Goal: Transaction & Acquisition: Book appointment/travel/reservation

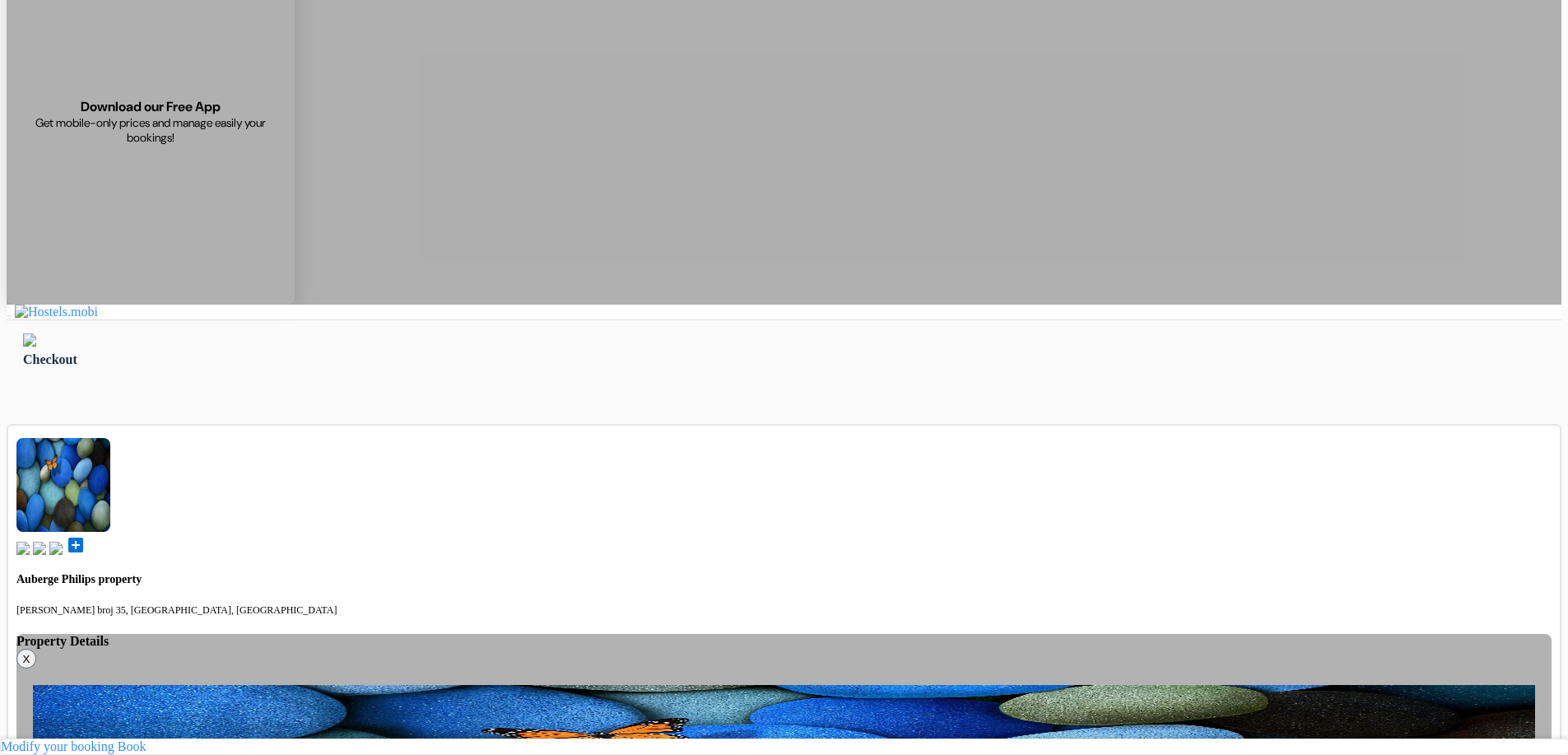
scroll to position [165, 0]
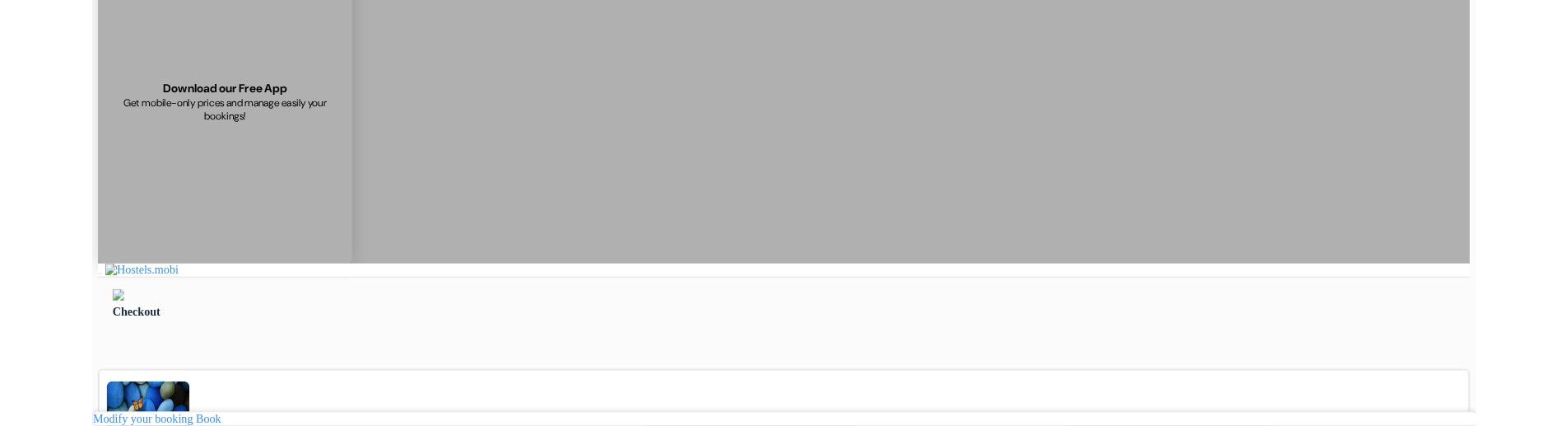
scroll to position [165, 0]
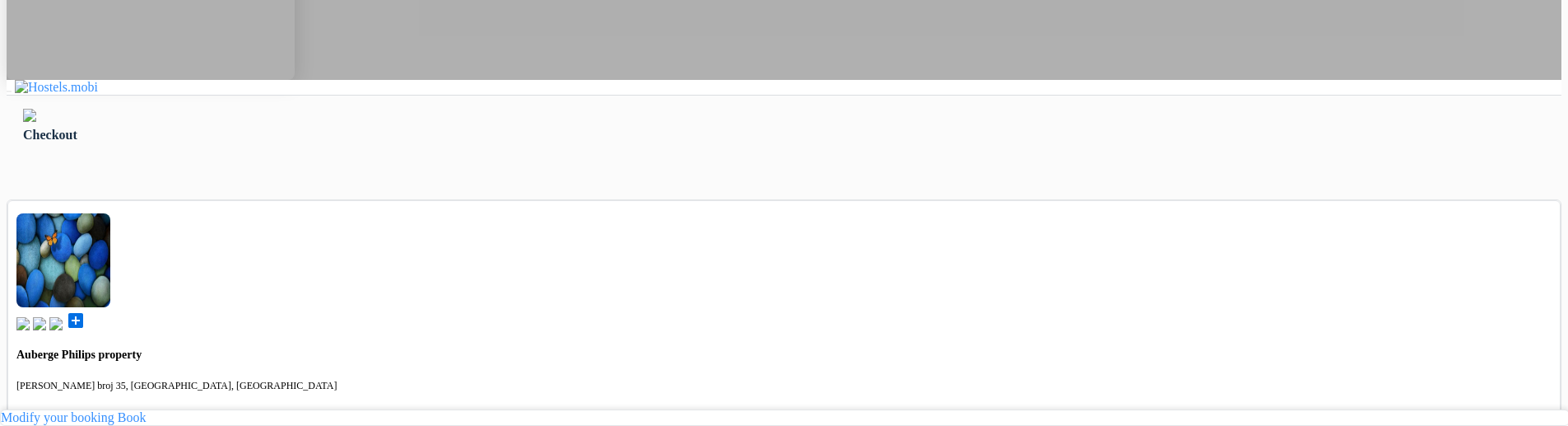
scroll to position [82, 0]
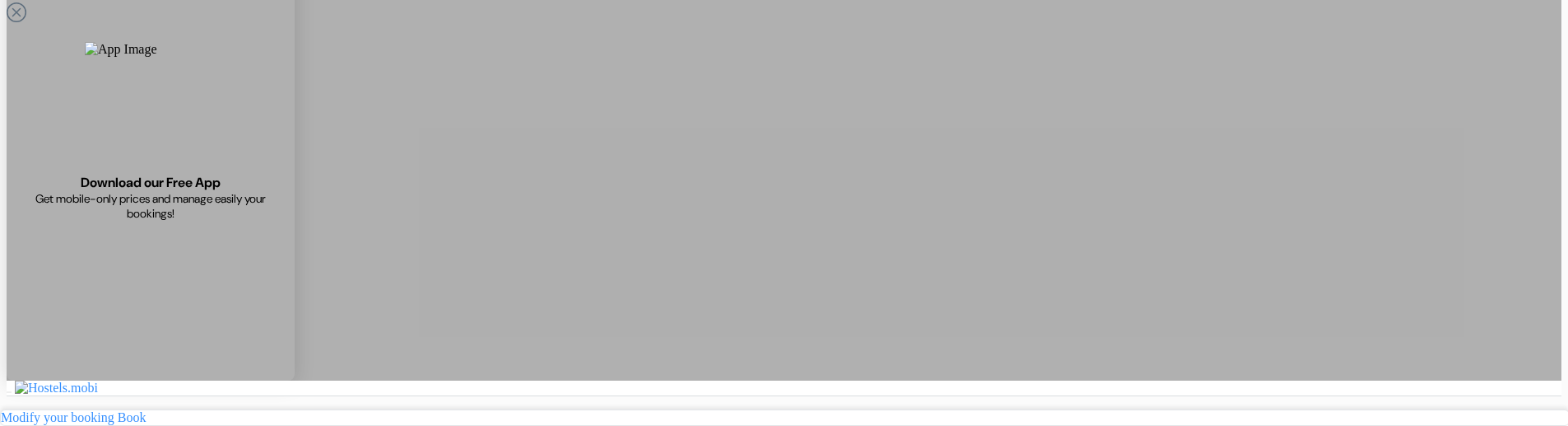
click at [98, 380] on div "× You are now logged in" at bounding box center [52, 388] width 91 height 15
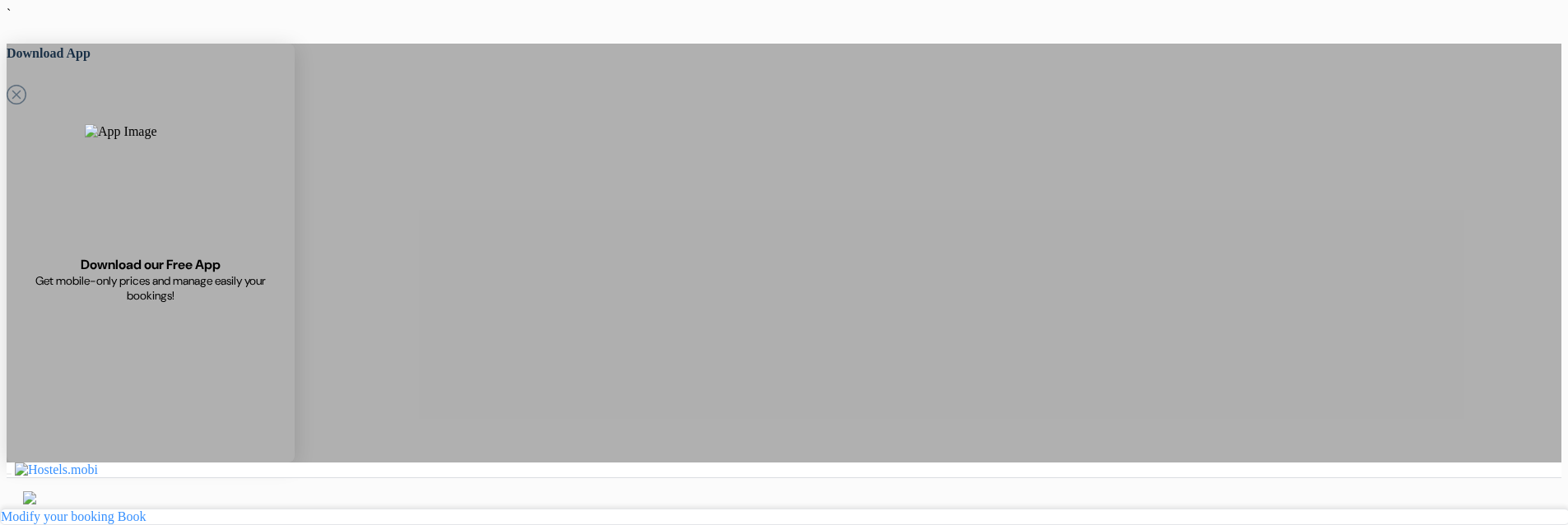
drag, startPoint x: 319, startPoint y: 126, endPoint x: 225, endPoint y: 46, distance: 123.4
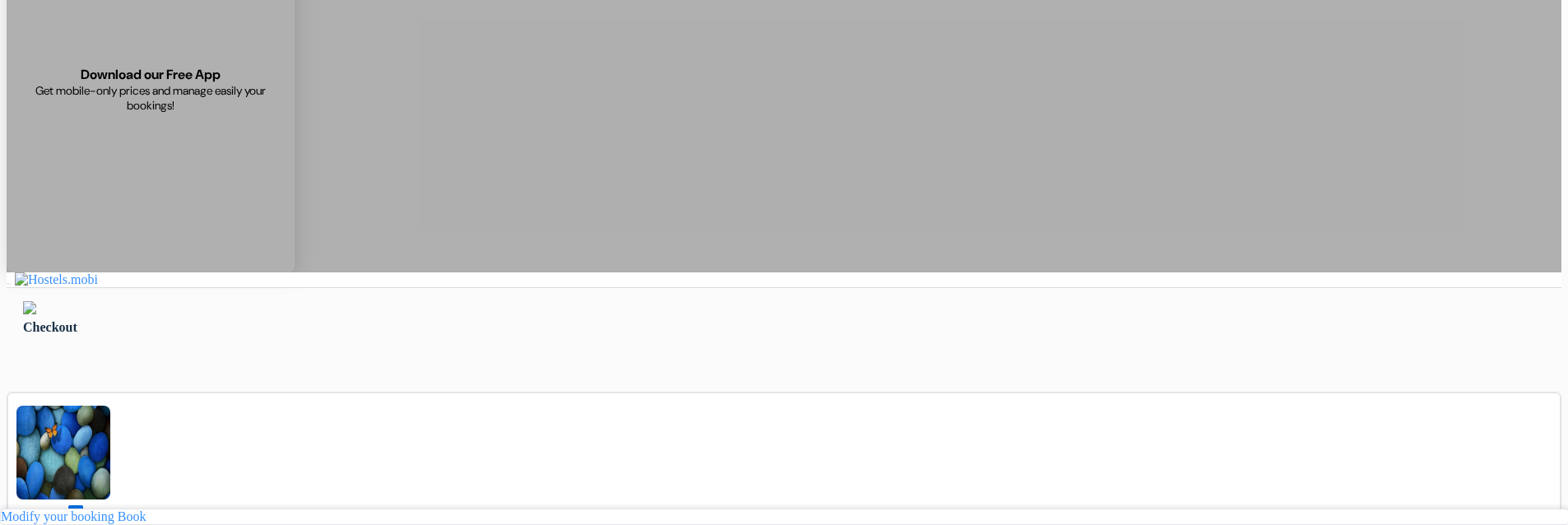
scroll to position [82, 0]
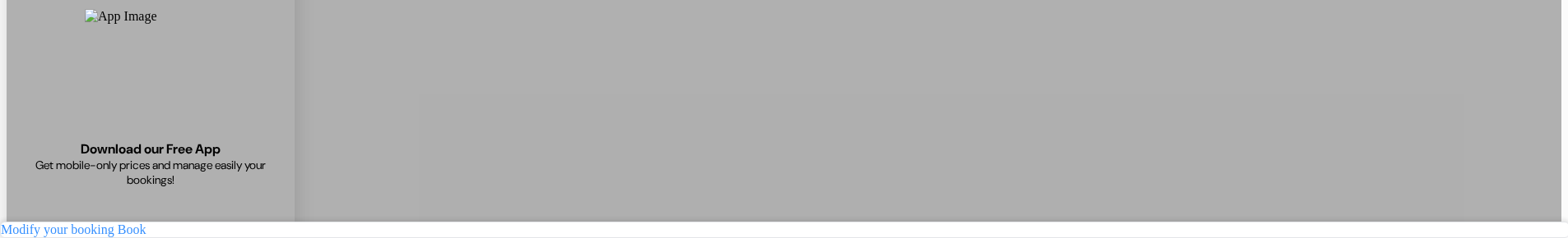
scroll to position [164, 0]
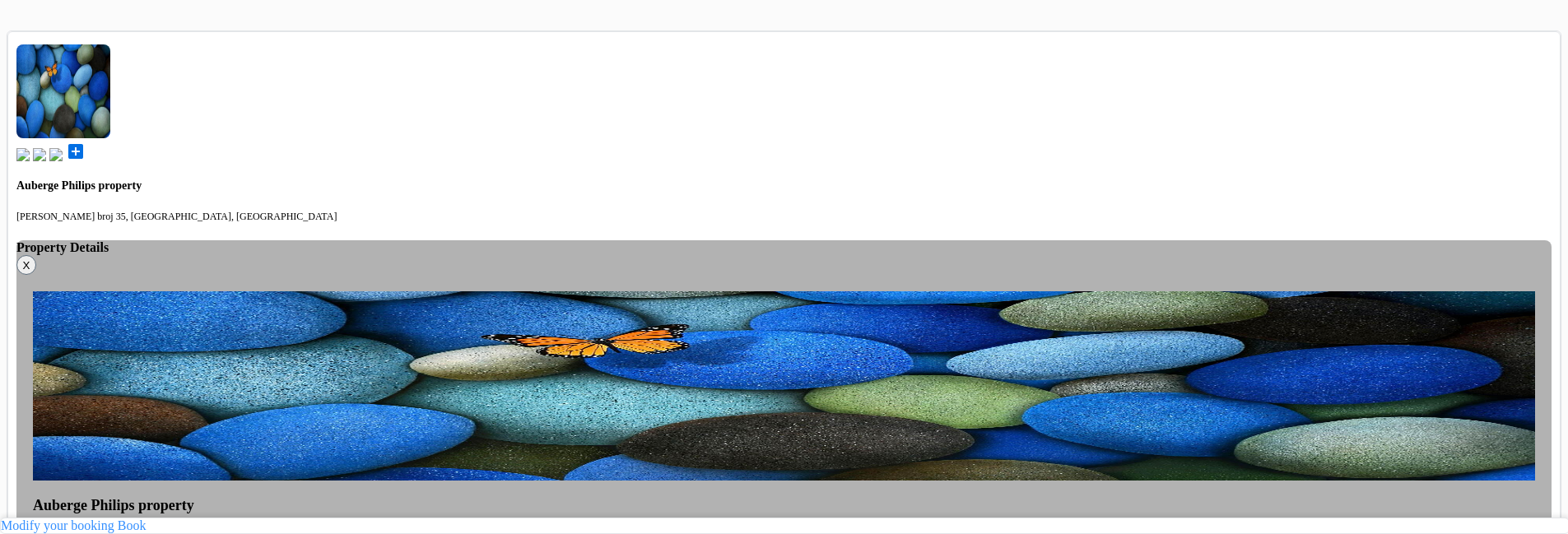
scroll to position [576, 0]
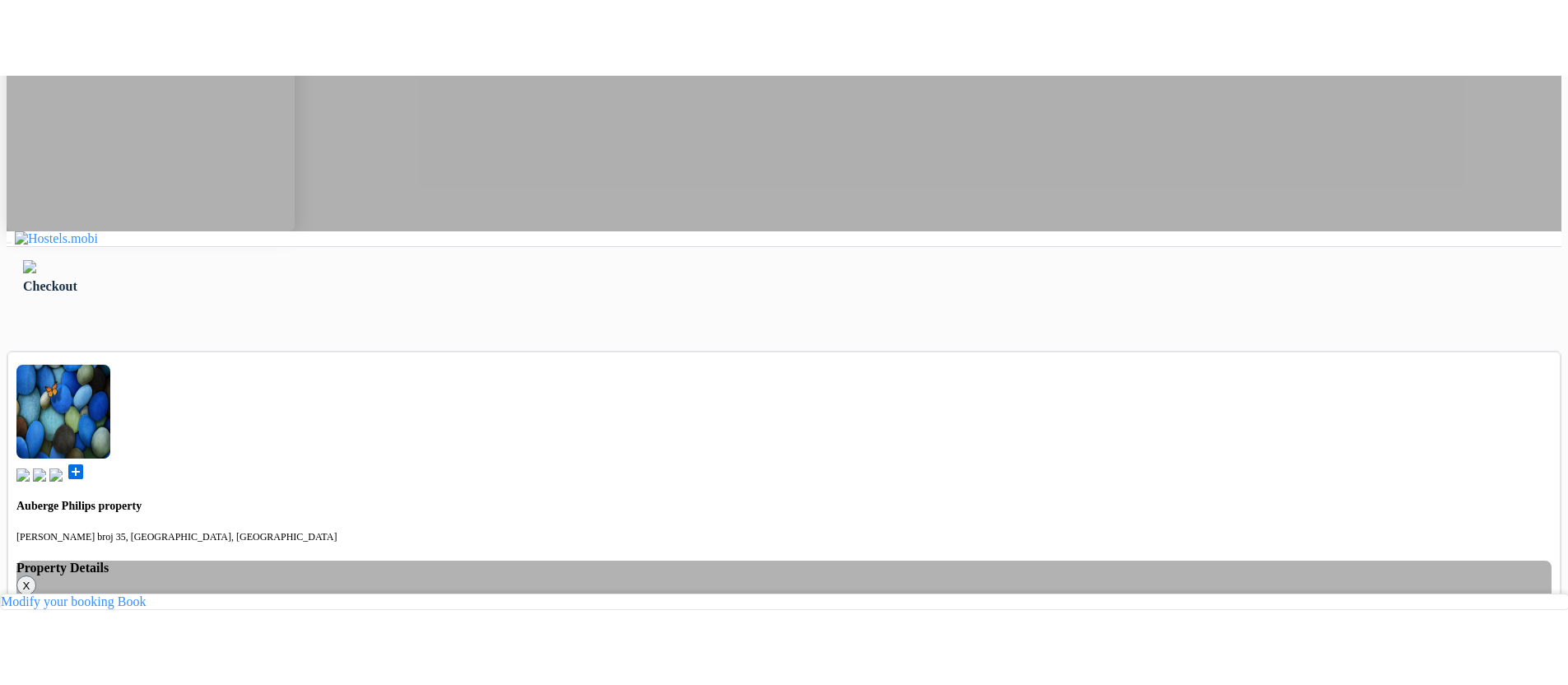
scroll to position [259, 0]
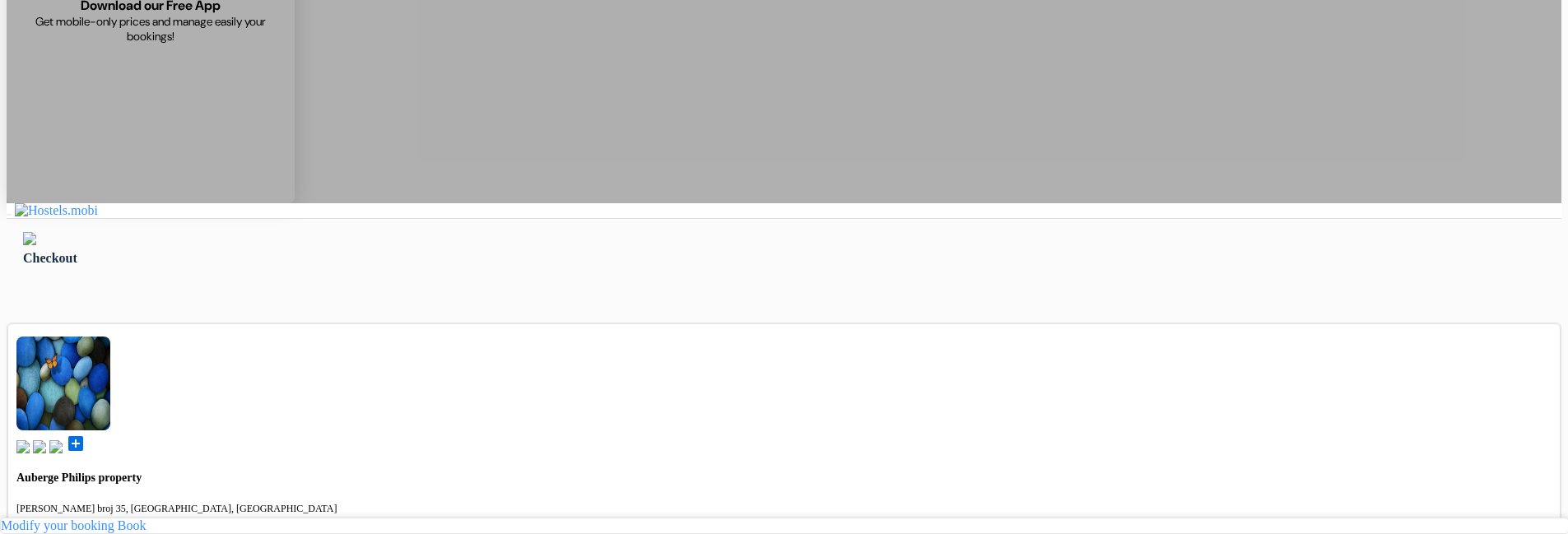
drag, startPoint x: 920, startPoint y: 101, endPoint x: 1127, endPoint y: 314, distance: 297.0
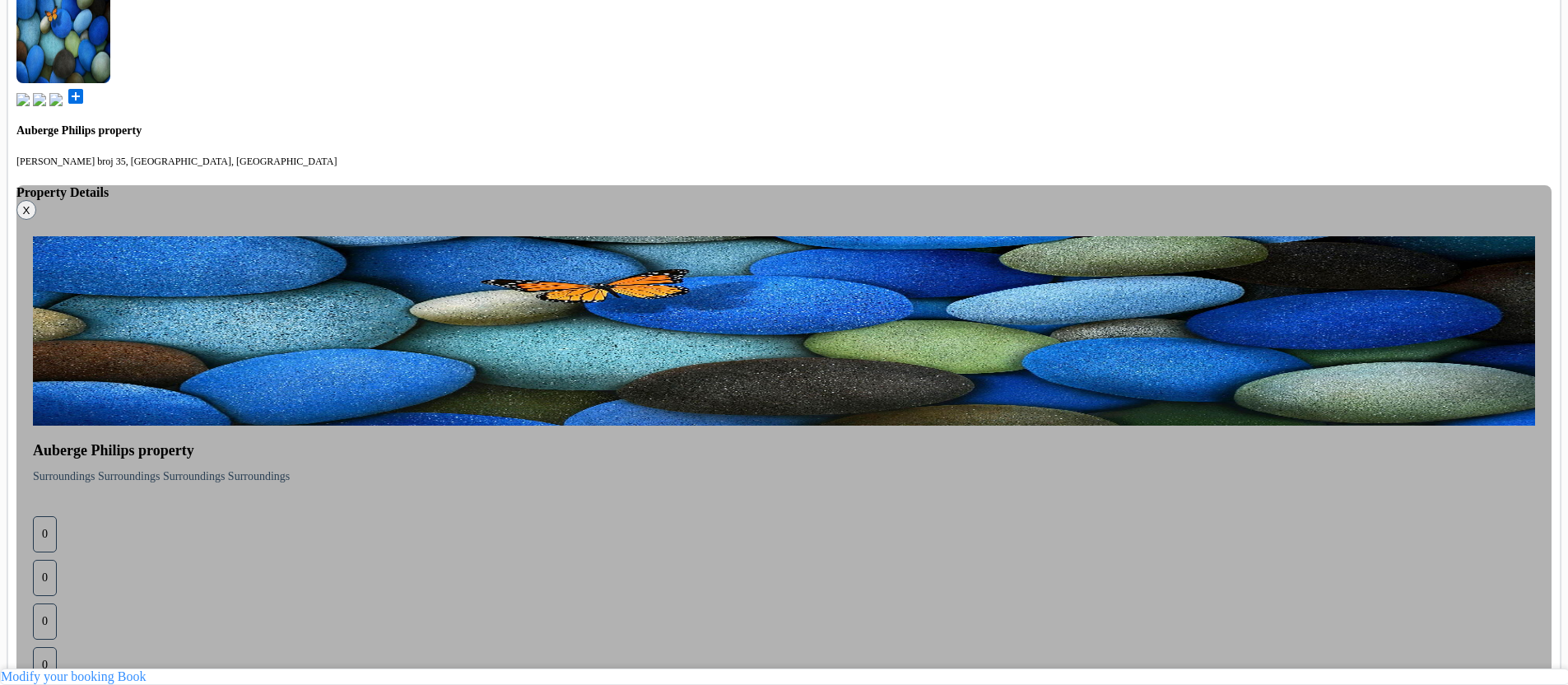
scroll to position [602, 0]
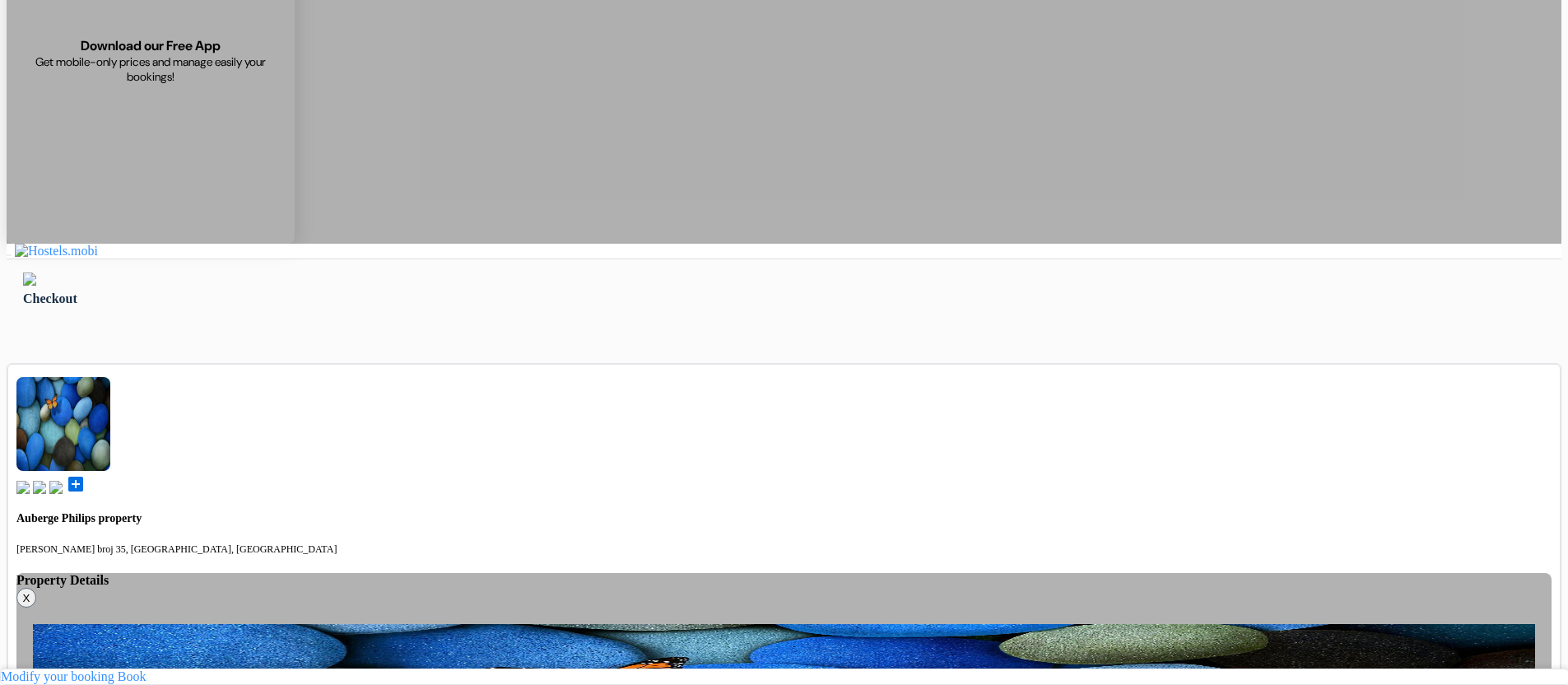
scroll to position [217, 0]
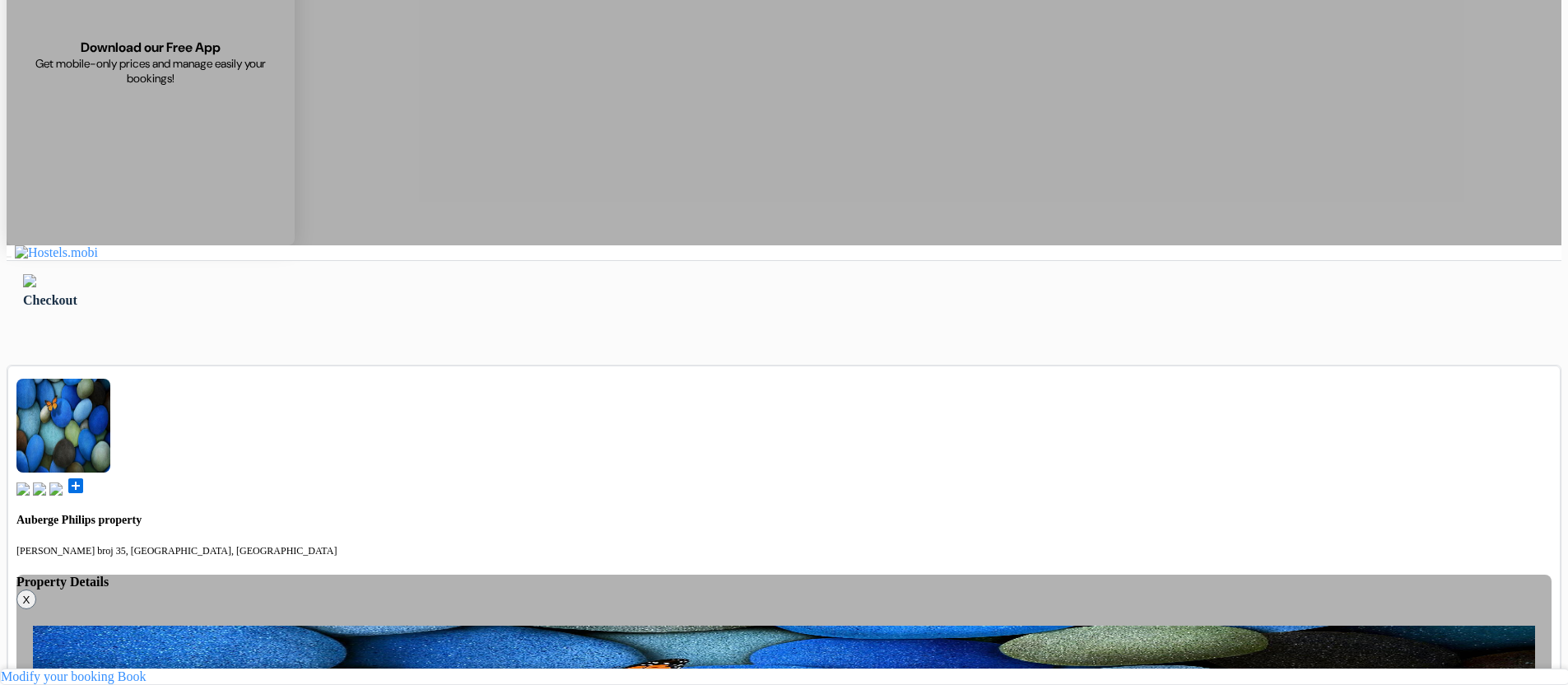
drag, startPoint x: 1180, startPoint y: 237, endPoint x: 1196, endPoint y: 376, distance: 139.9
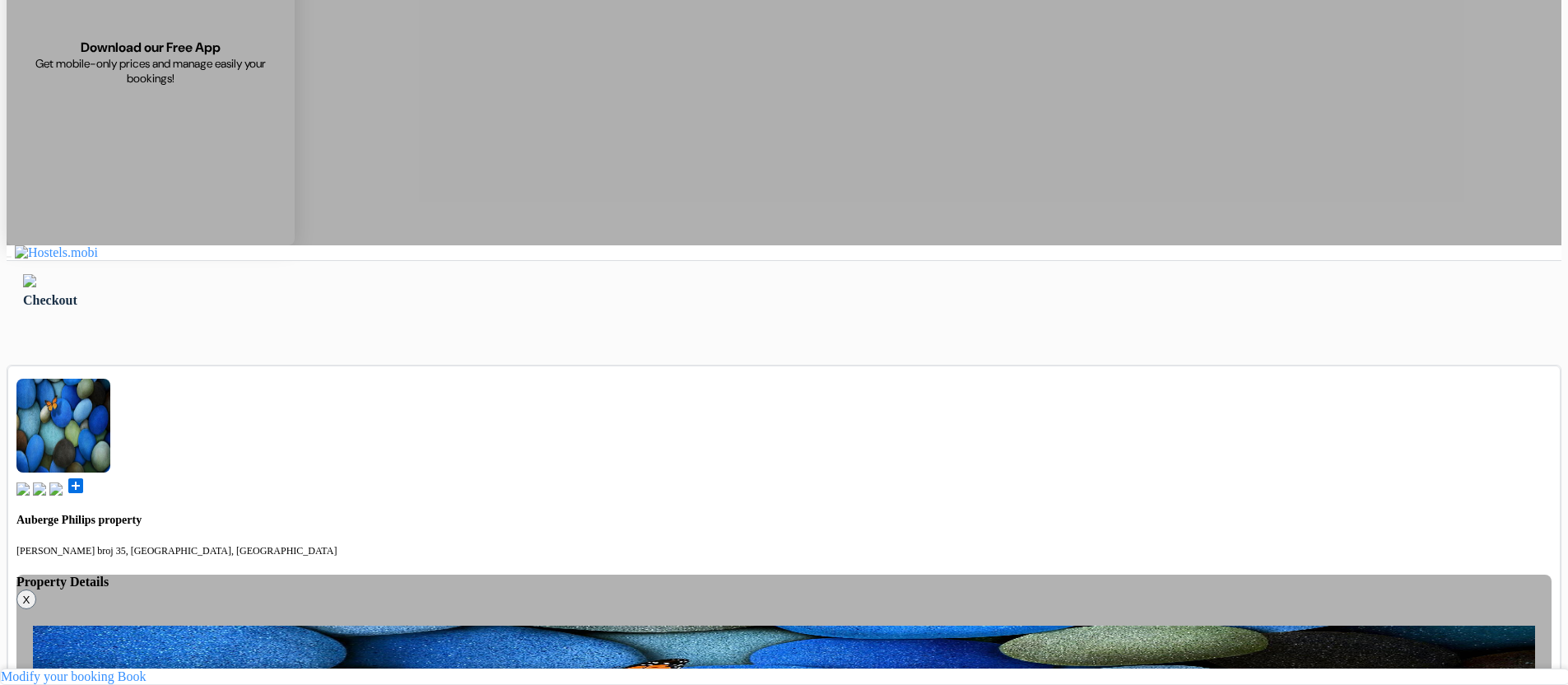
scroll to position [135, 0]
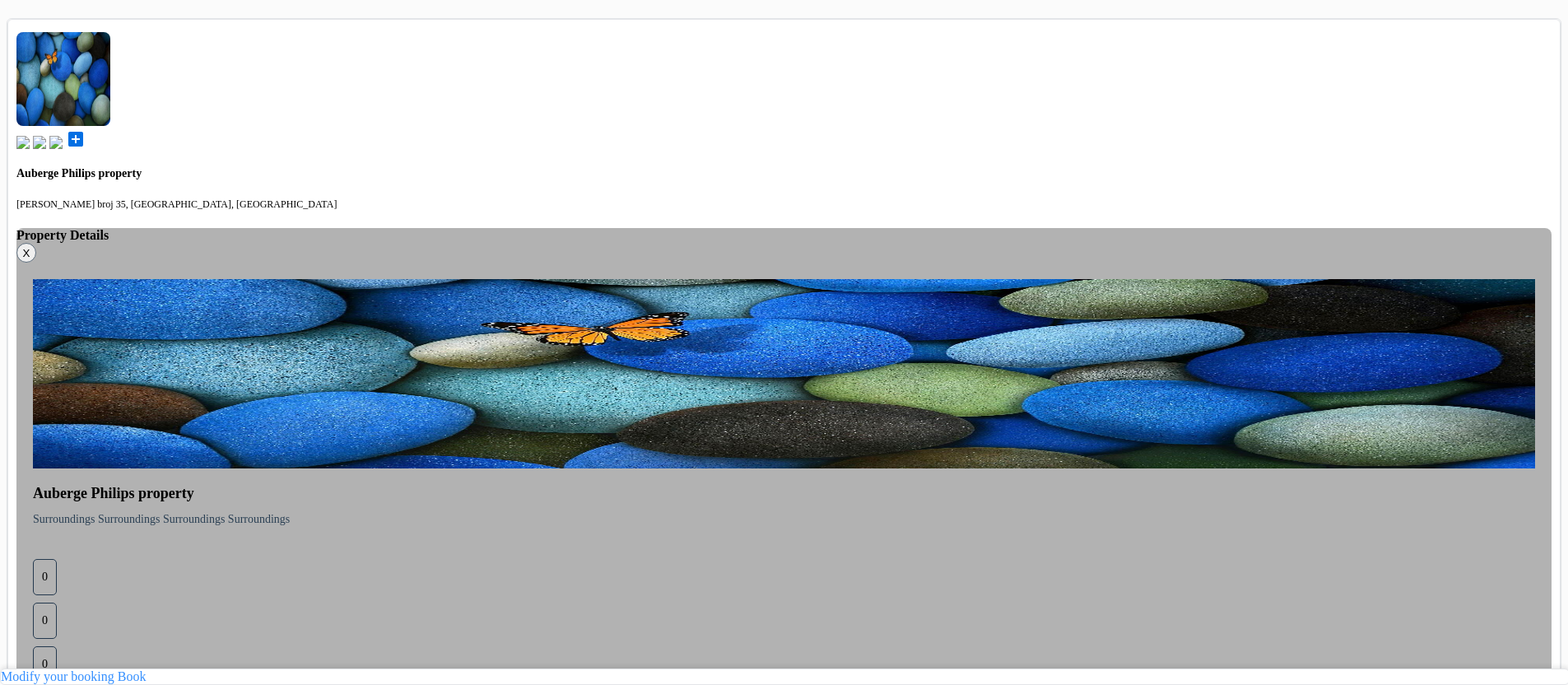
scroll to position [576, 0]
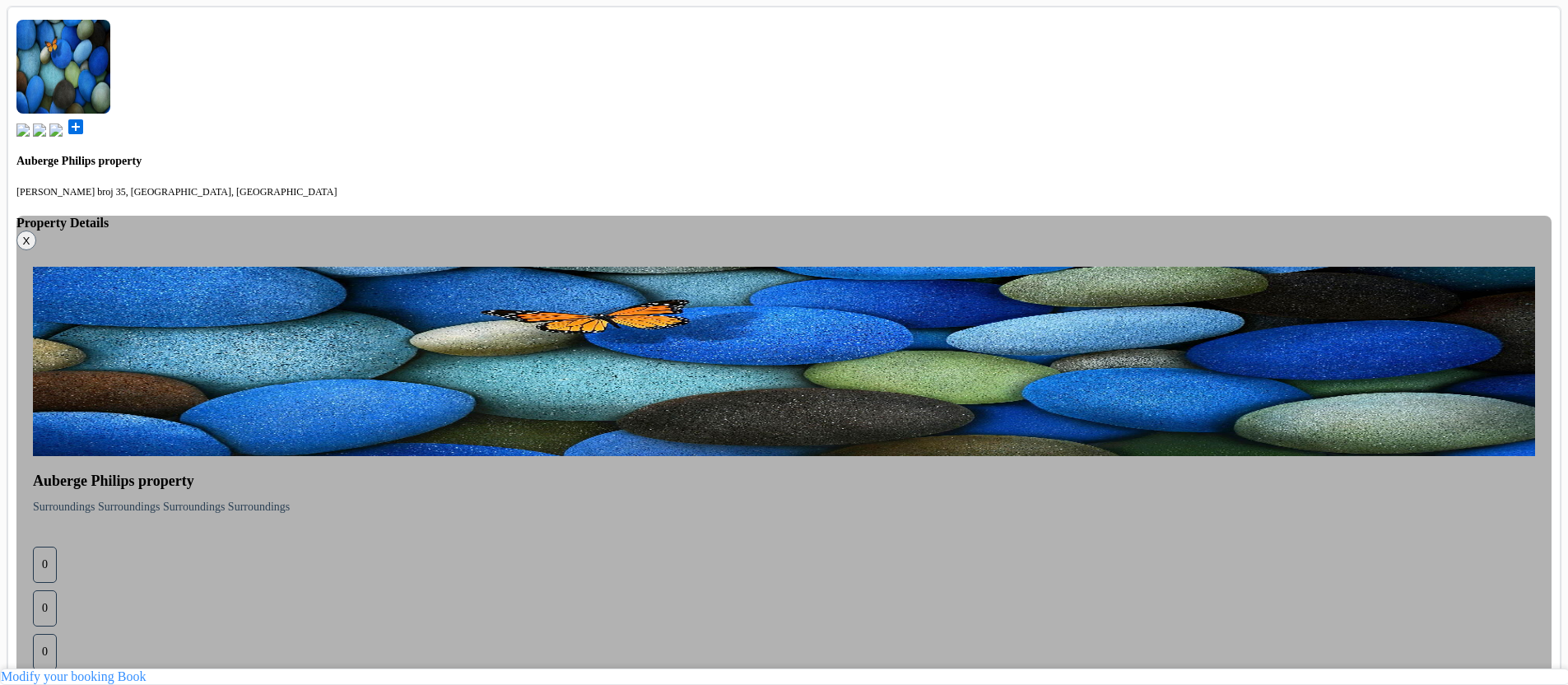
drag, startPoint x: 435, startPoint y: 202, endPoint x: 550, endPoint y: 257, distance: 127.5
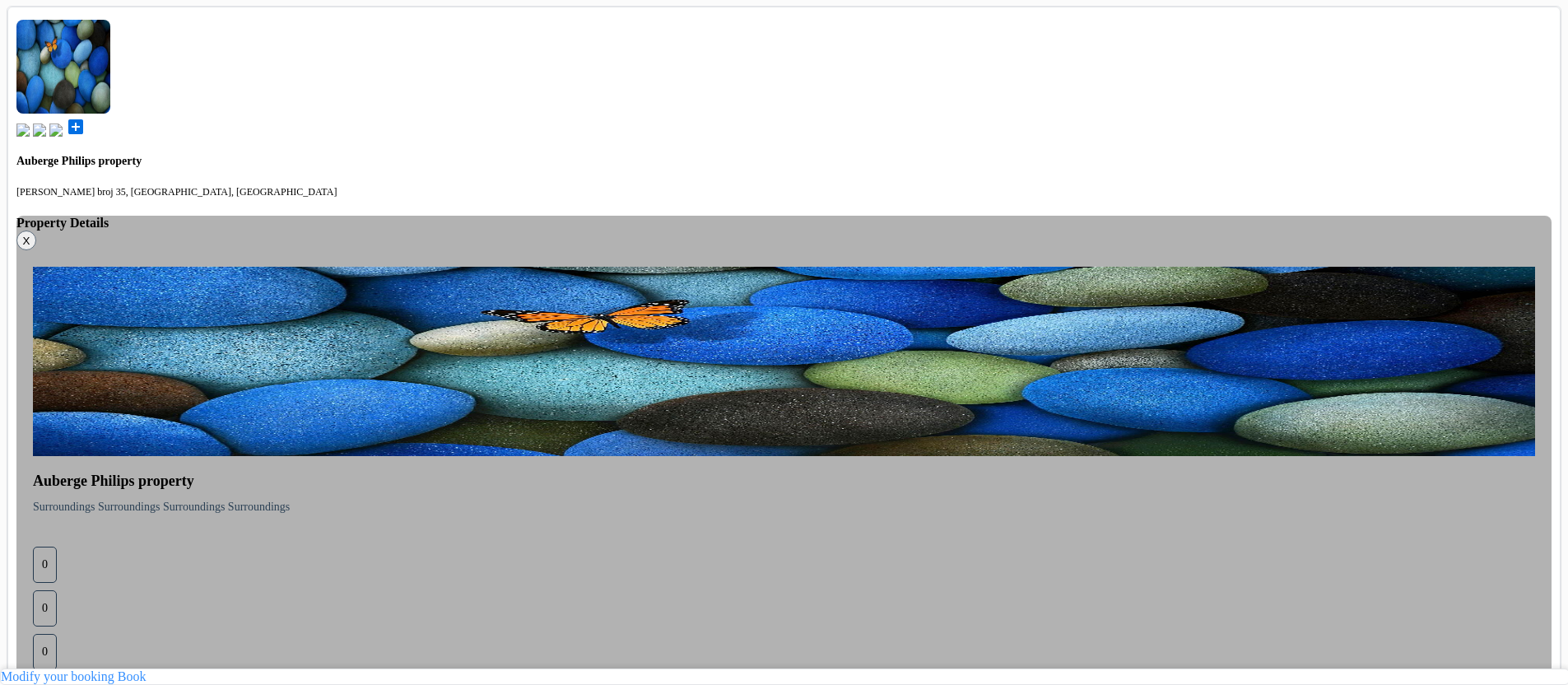
drag, startPoint x: 836, startPoint y: 498, endPoint x: 401, endPoint y: 195, distance: 530.1
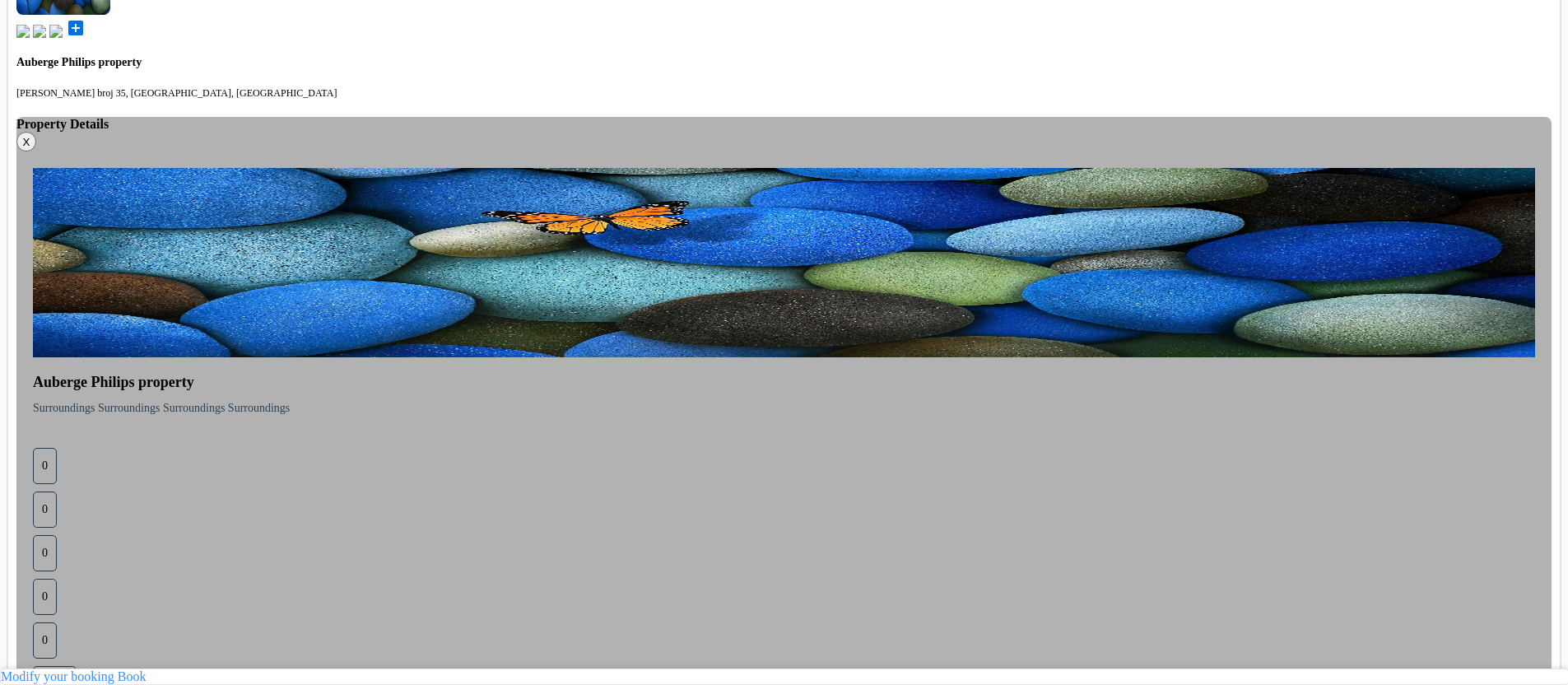
scroll to position [685, 0]
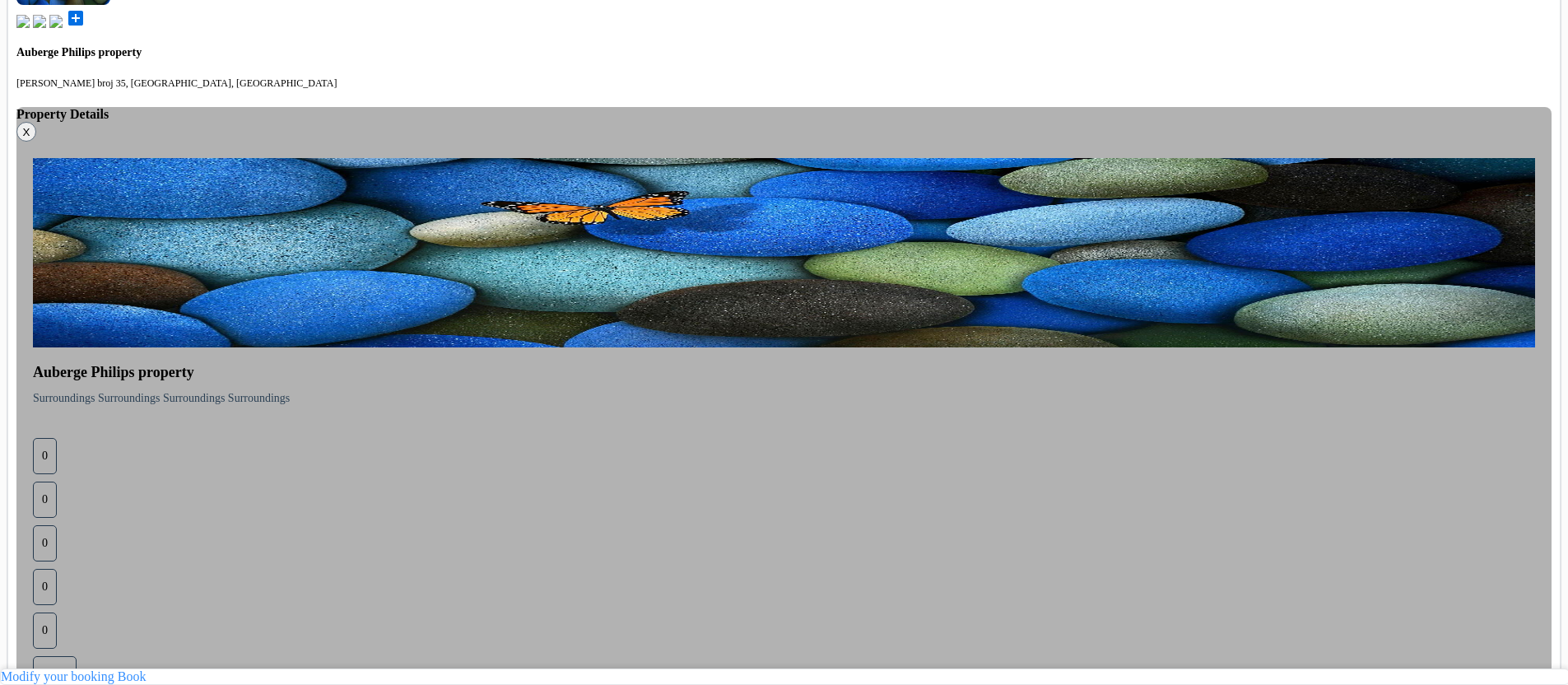
drag, startPoint x: 450, startPoint y: 436, endPoint x: 696, endPoint y: 589, distance: 289.7
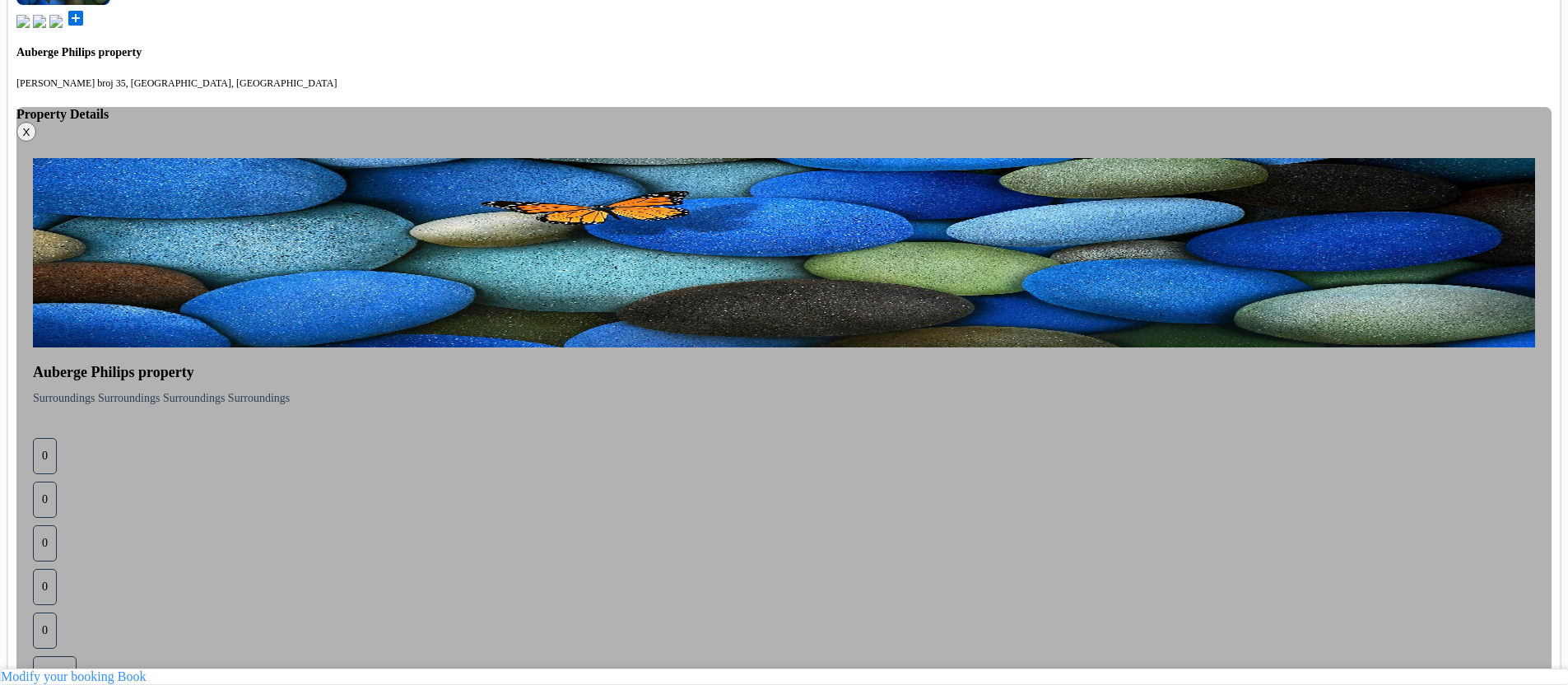
drag, startPoint x: 696, startPoint y: 589, endPoint x: 446, endPoint y: 418, distance: 302.9
drag, startPoint x: 446, startPoint y: 418, endPoint x: 535, endPoint y: 409, distance: 89.5
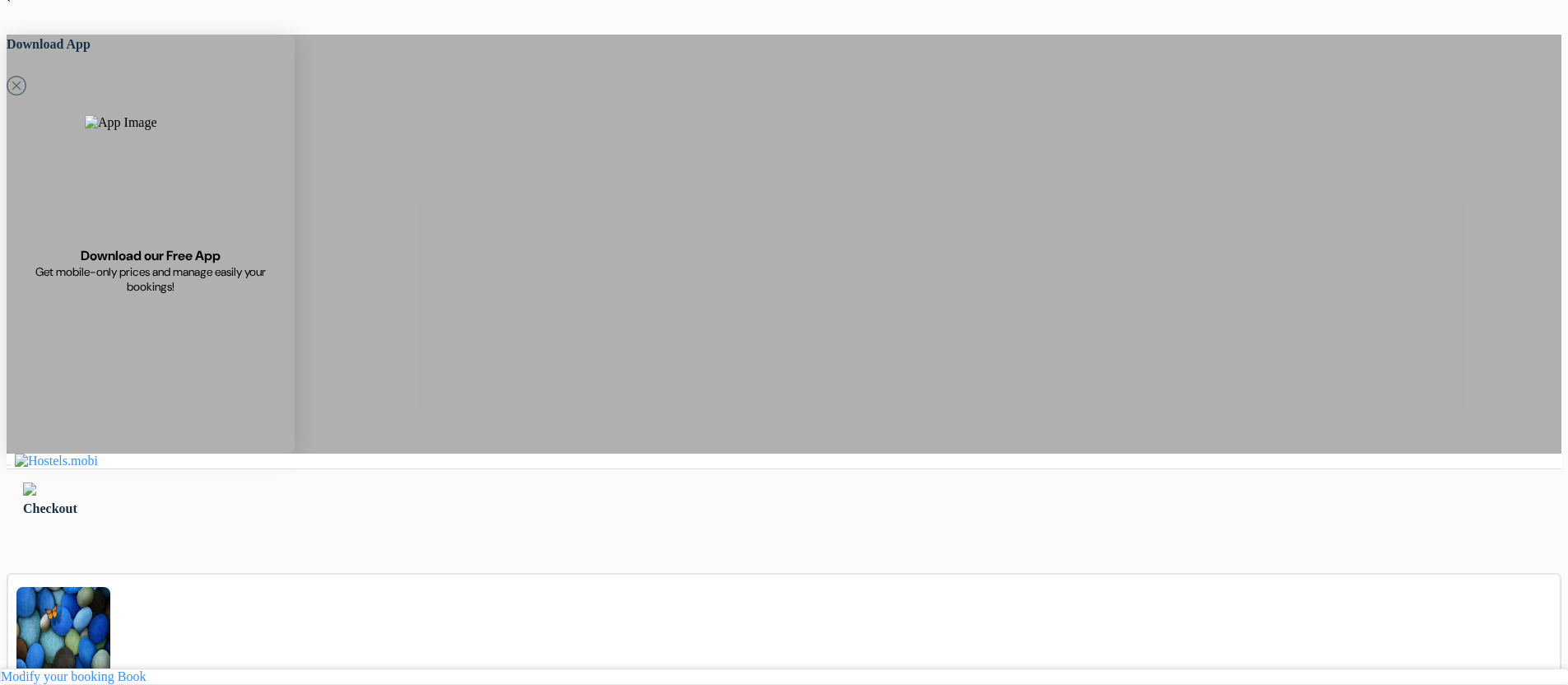
scroll to position [0, 0]
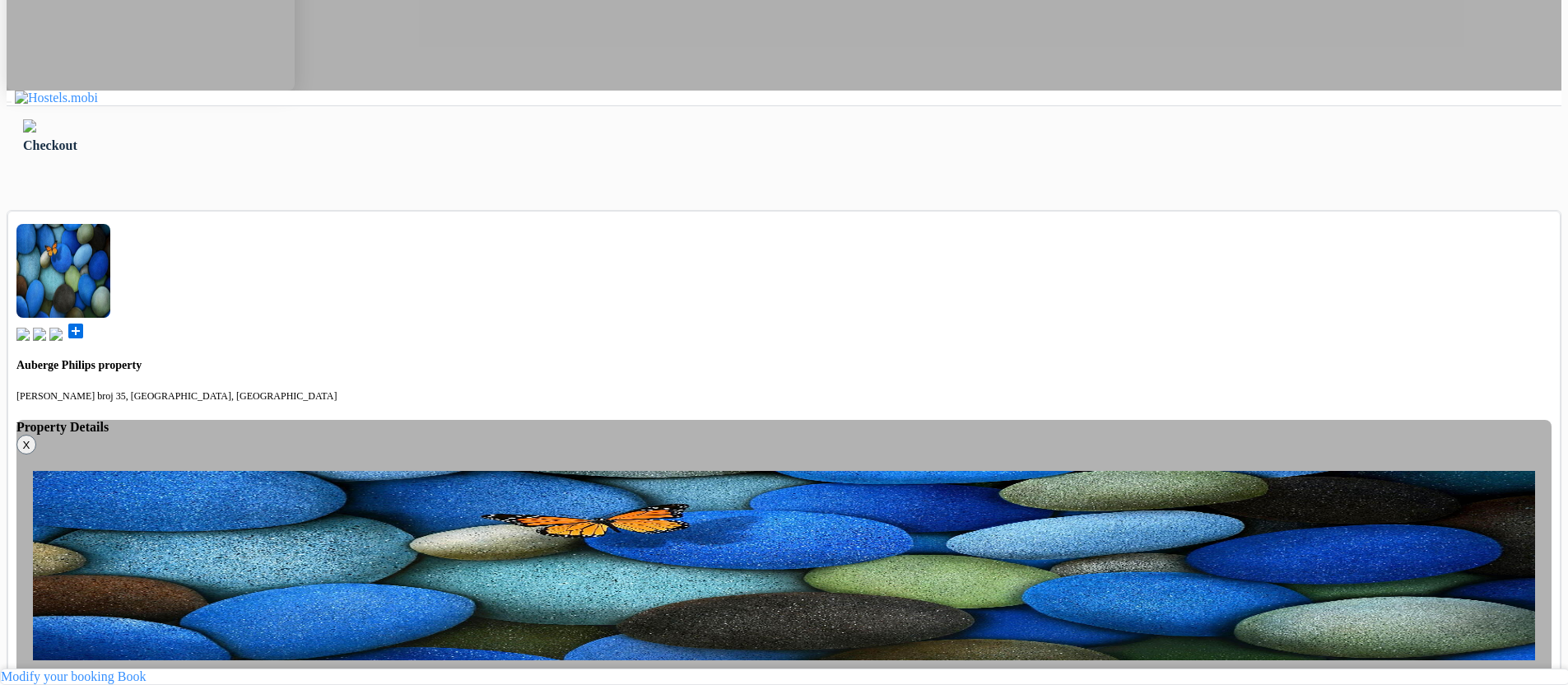
scroll to position [411, 0]
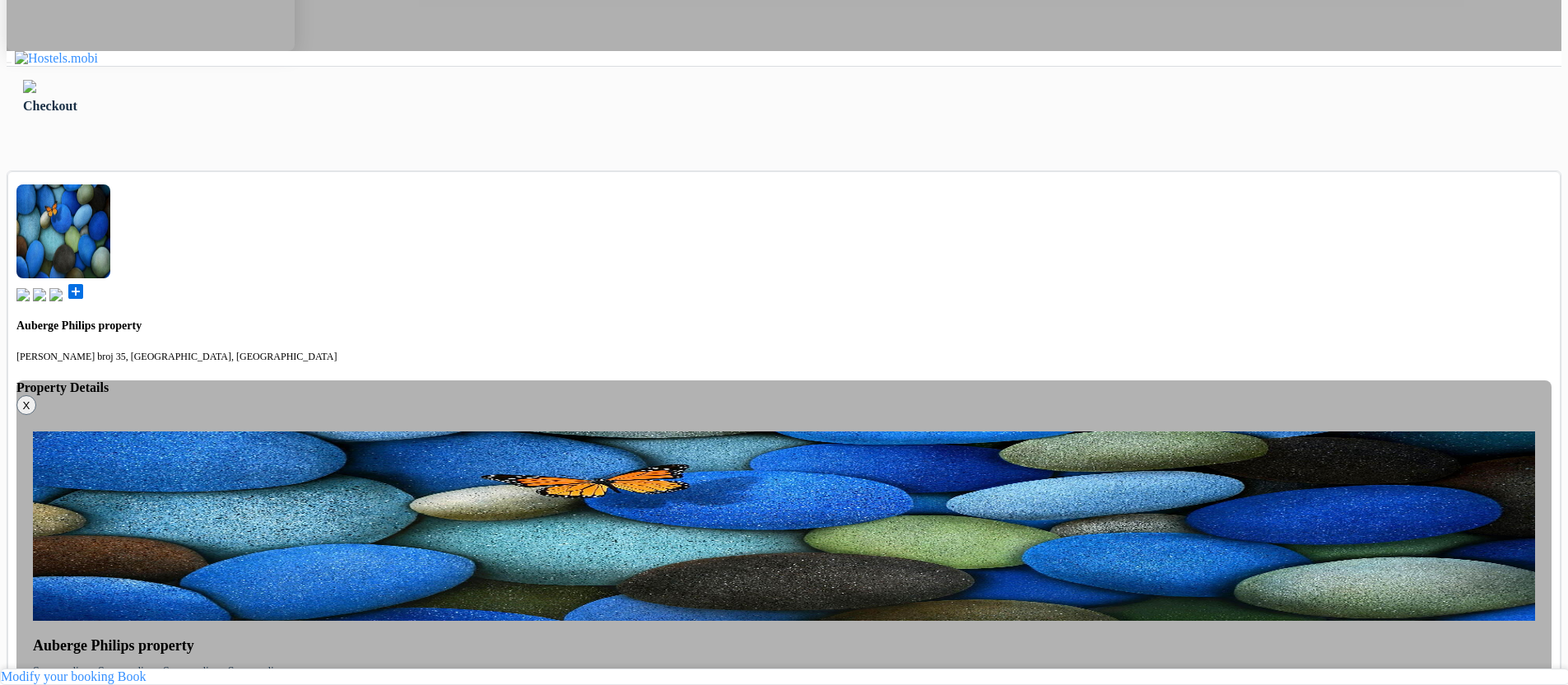
drag, startPoint x: 435, startPoint y: 202, endPoint x: 667, endPoint y: 333, distance: 266.4
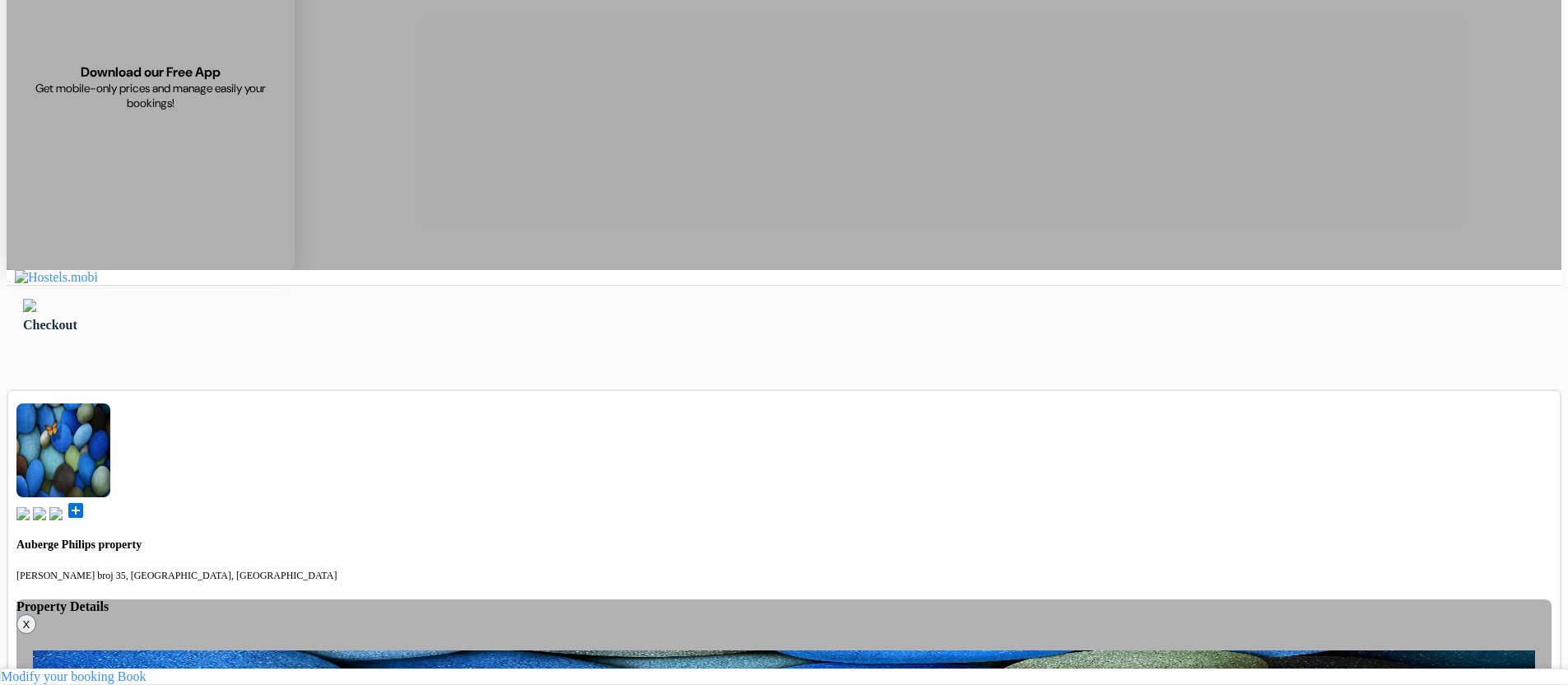
scroll to position [82, 0]
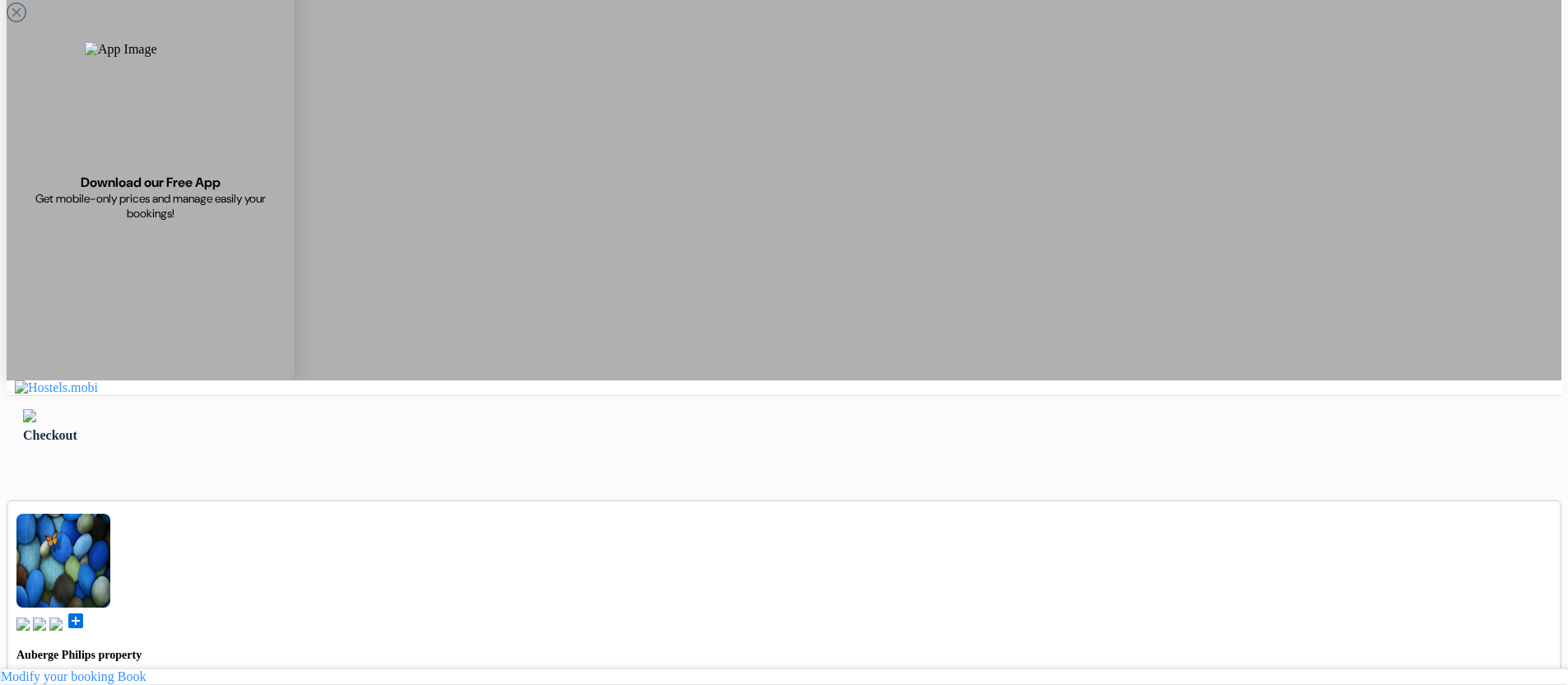
drag, startPoint x: 673, startPoint y: 308, endPoint x: 430, endPoint y: 127, distance: 303.0
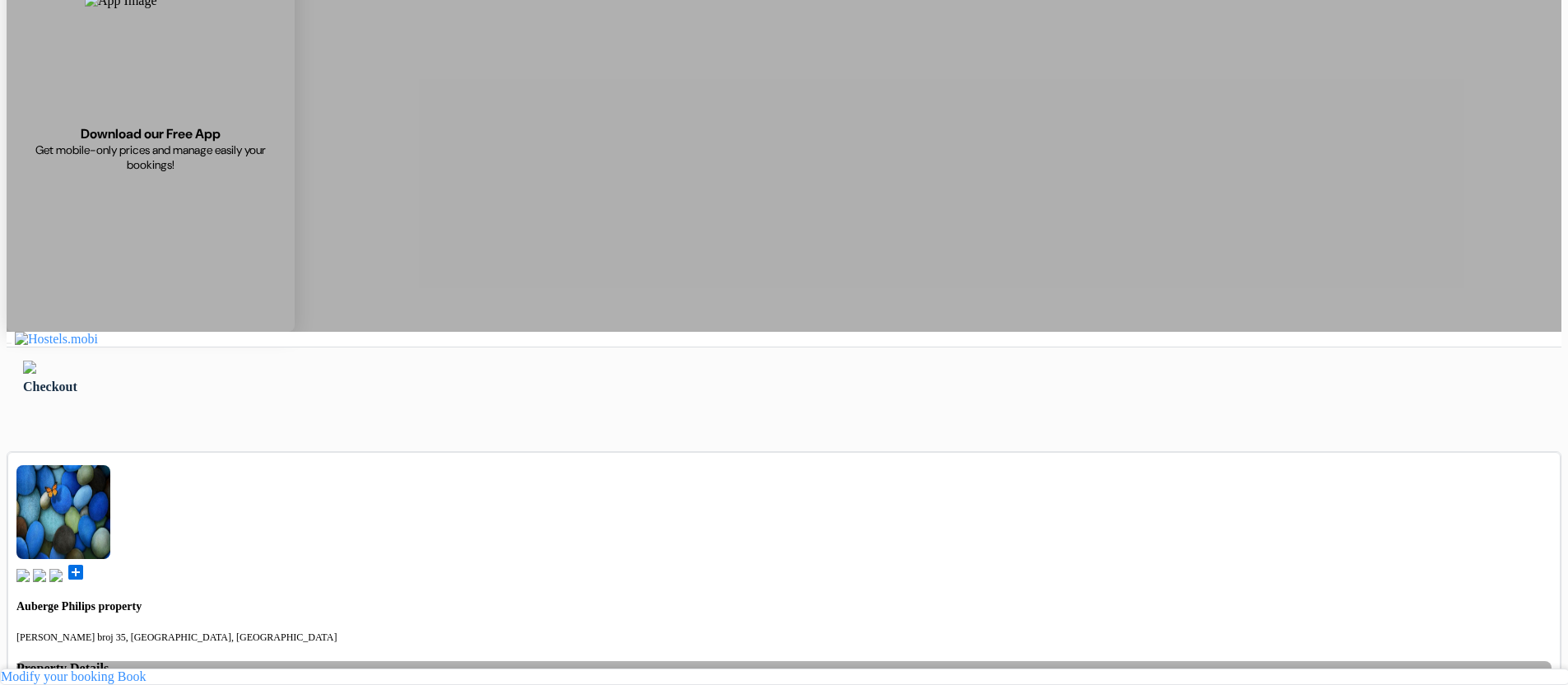
scroll to position [411, 0]
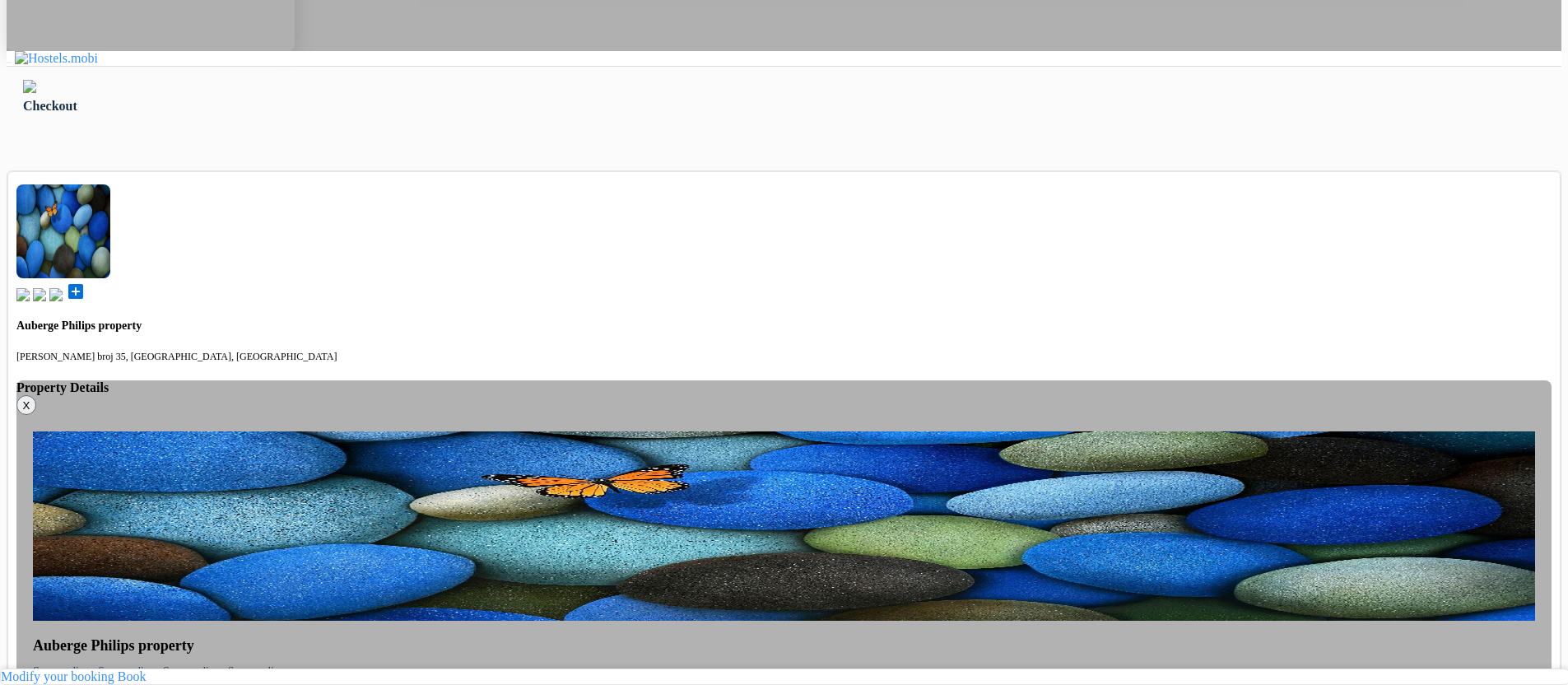
drag, startPoint x: 430, startPoint y: 127, endPoint x: 574, endPoint y: 310, distance: 232.9
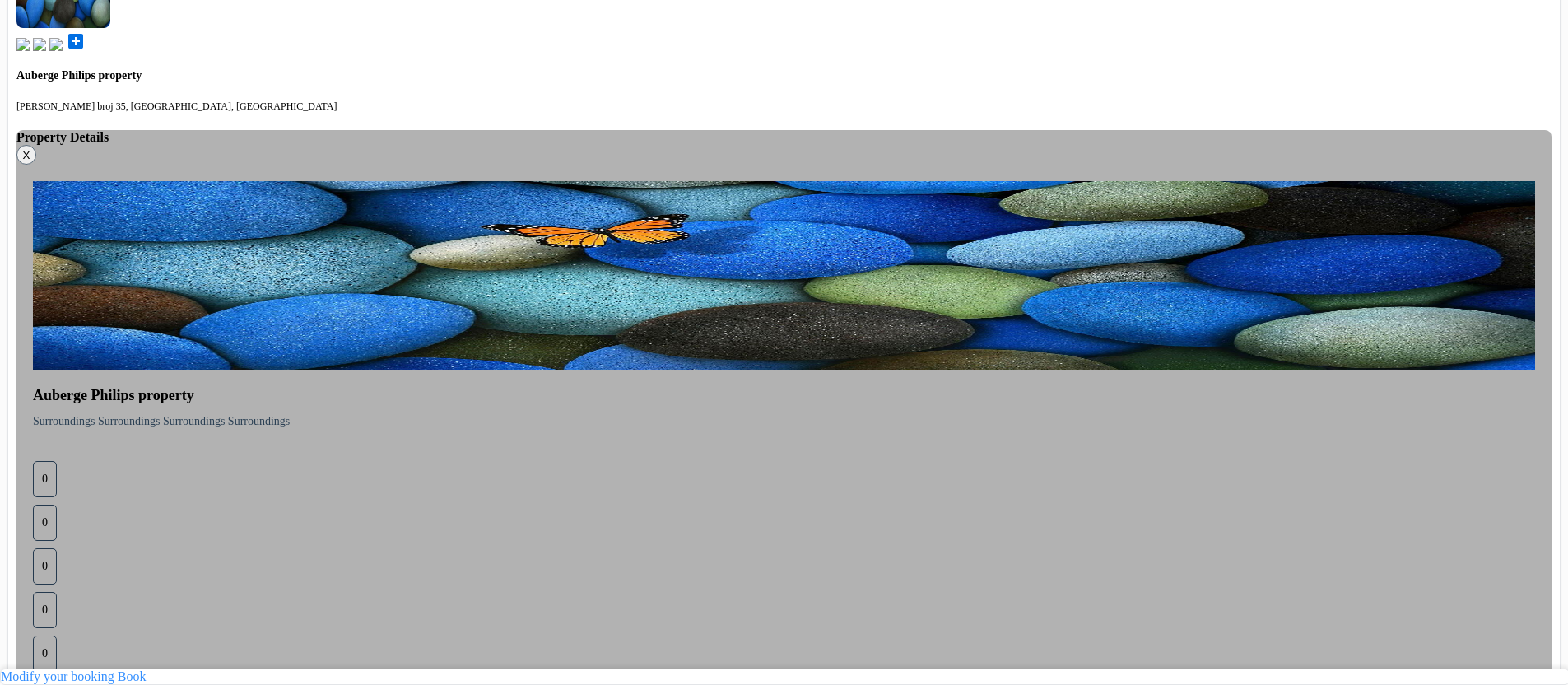
scroll to position [685, 0]
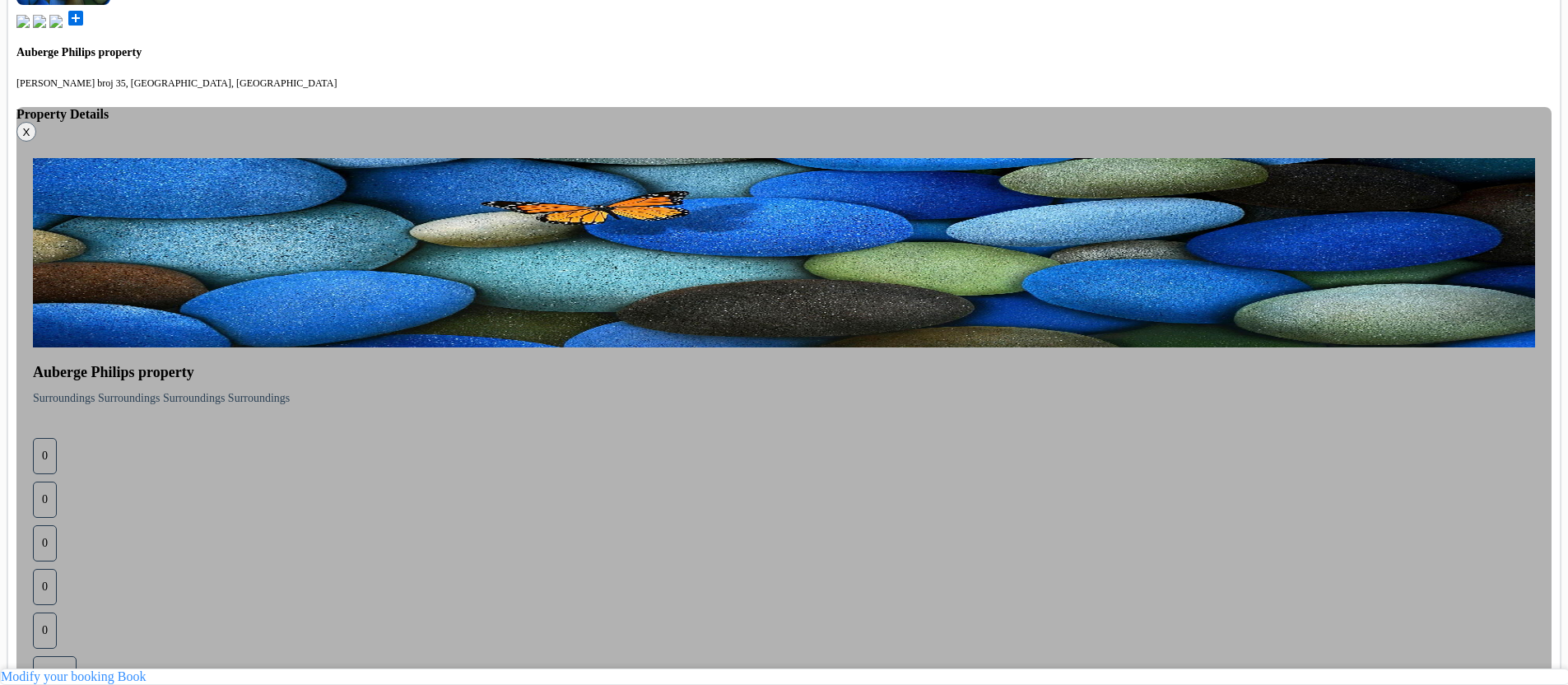
drag, startPoint x: 438, startPoint y: 287, endPoint x: 797, endPoint y: 373, distance: 369.2
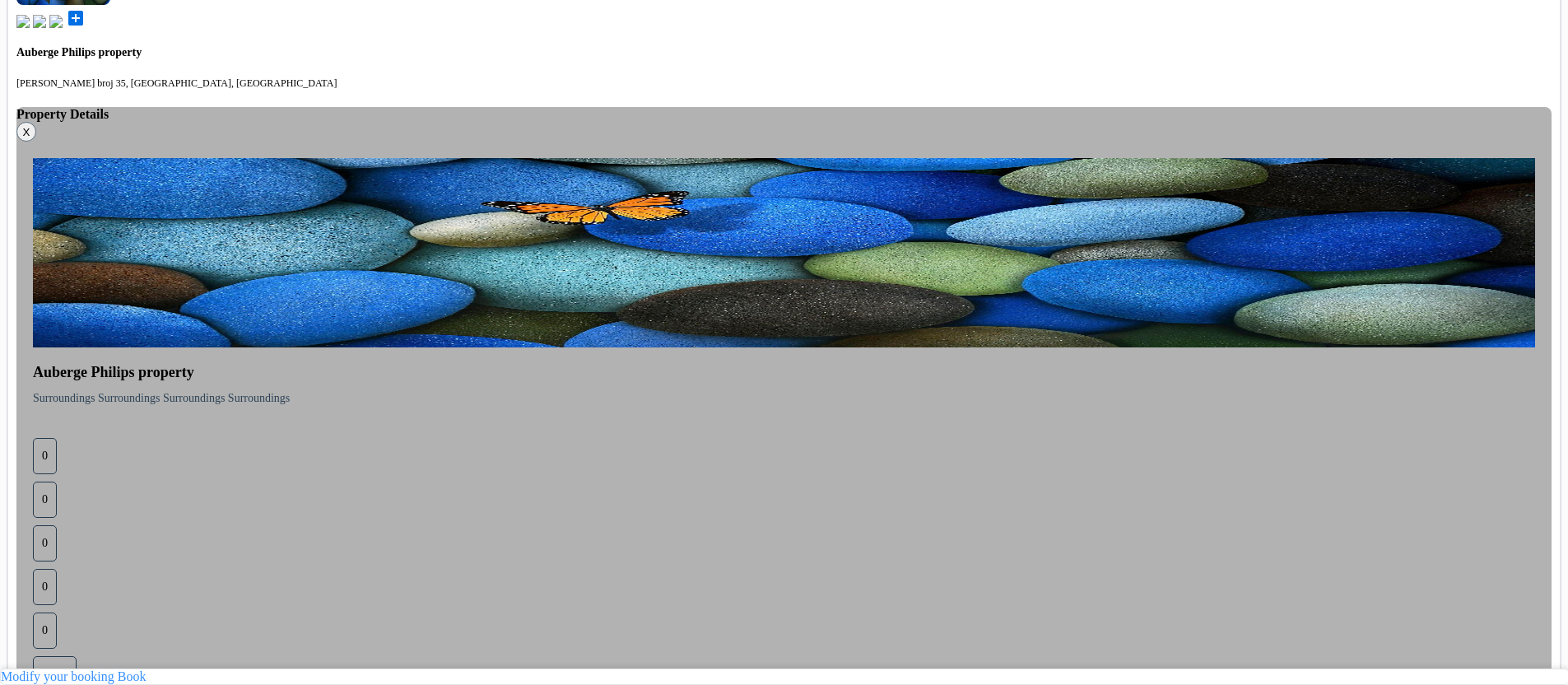
drag, startPoint x: 443, startPoint y: 437, endPoint x: 594, endPoint y: 583, distance: 210.0
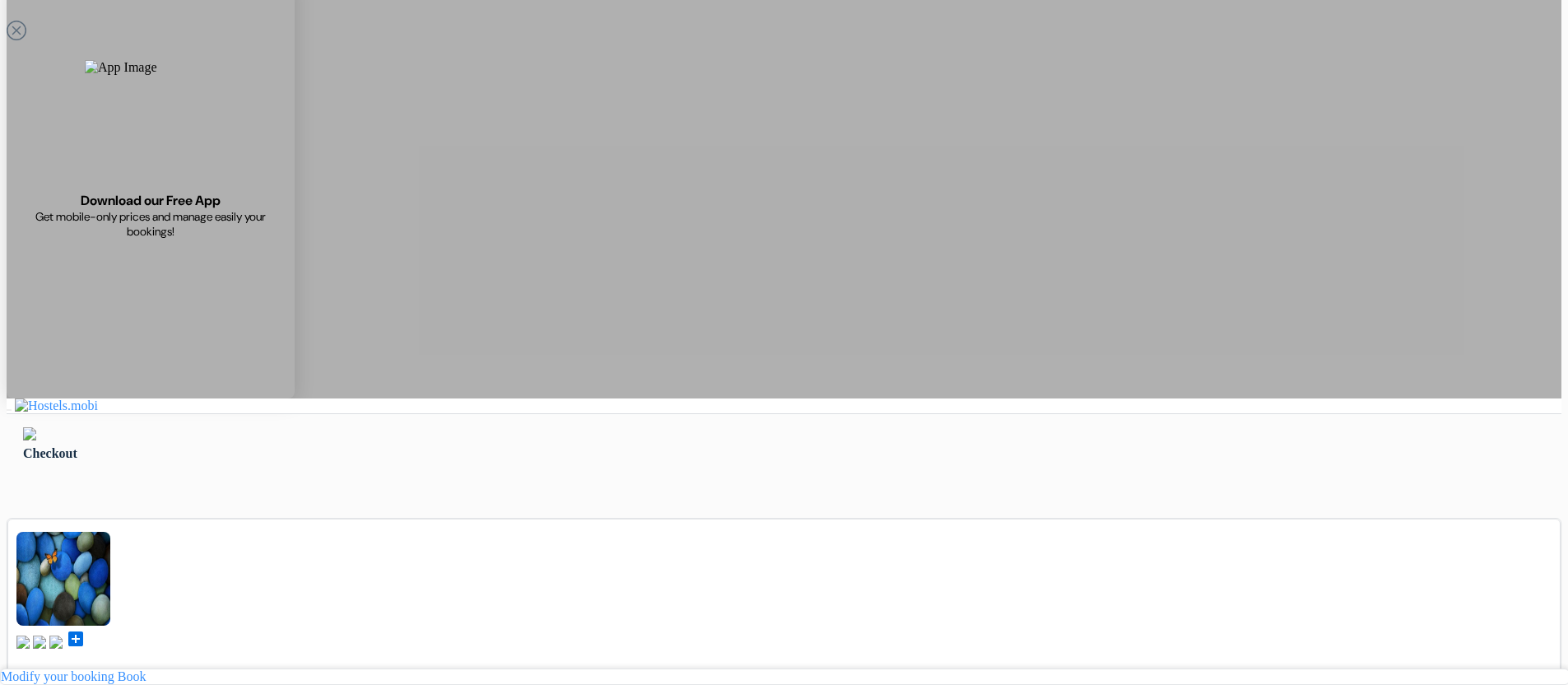
scroll to position [0, 0]
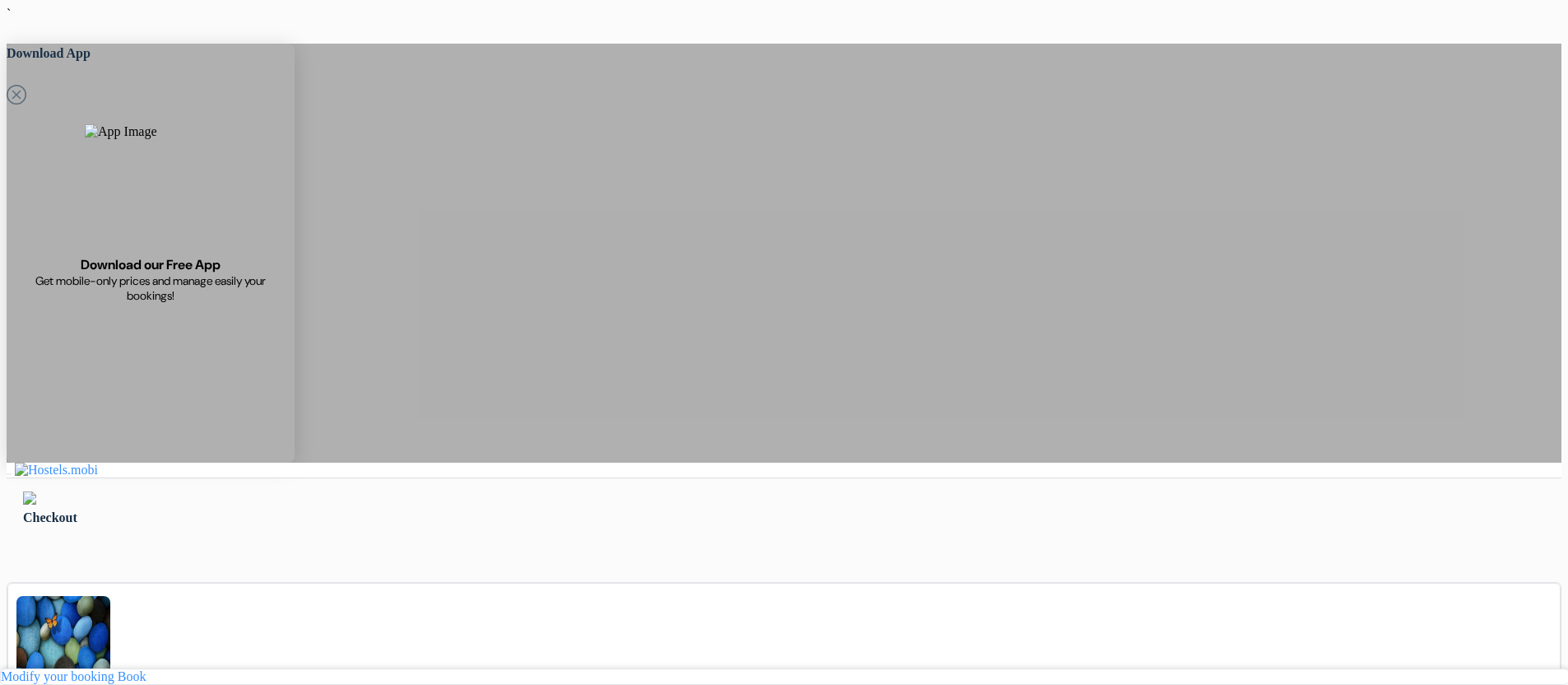
drag, startPoint x: 924, startPoint y: 131, endPoint x: 1093, endPoint y: 188, distance: 178.4
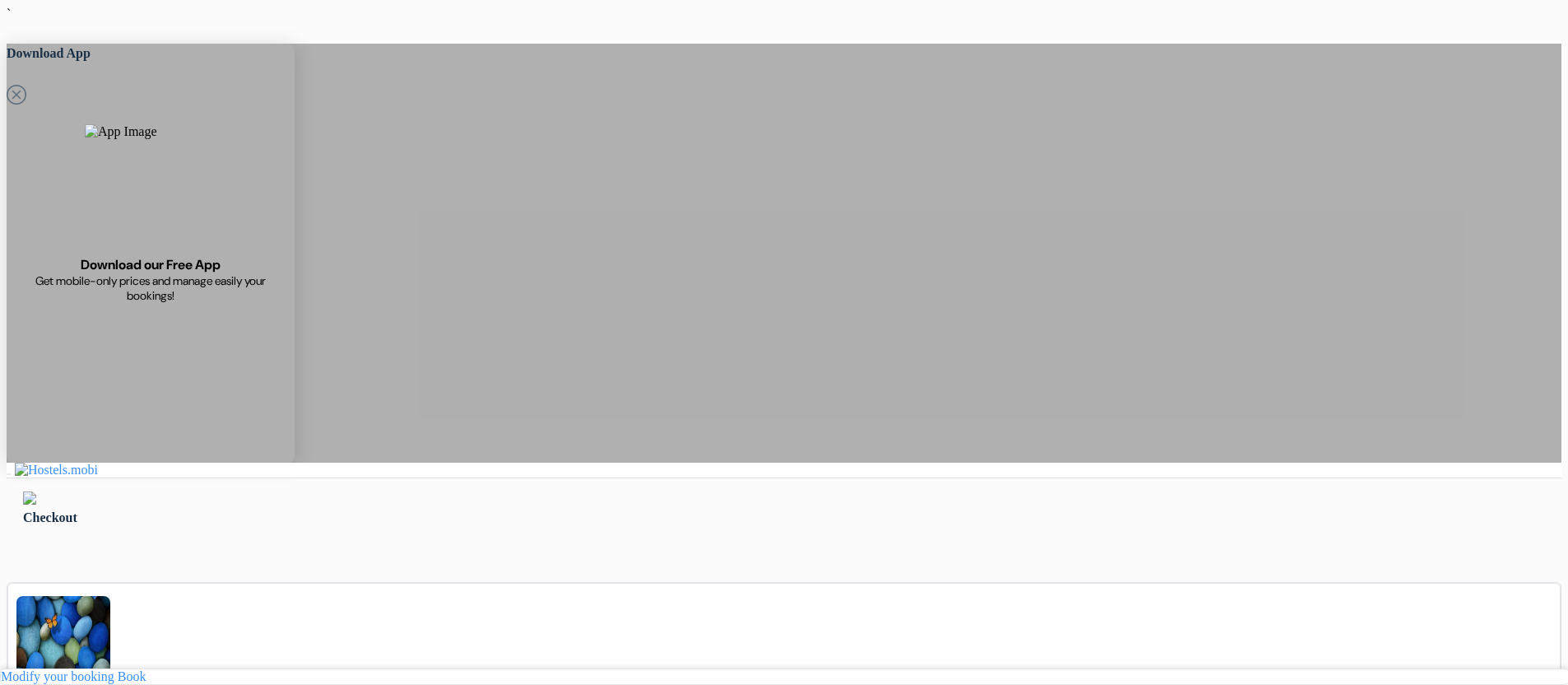
drag, startPoint x: 1076, startPoint y: 172, endPoint x: 899, endPoint y: 125, distance: 183.1
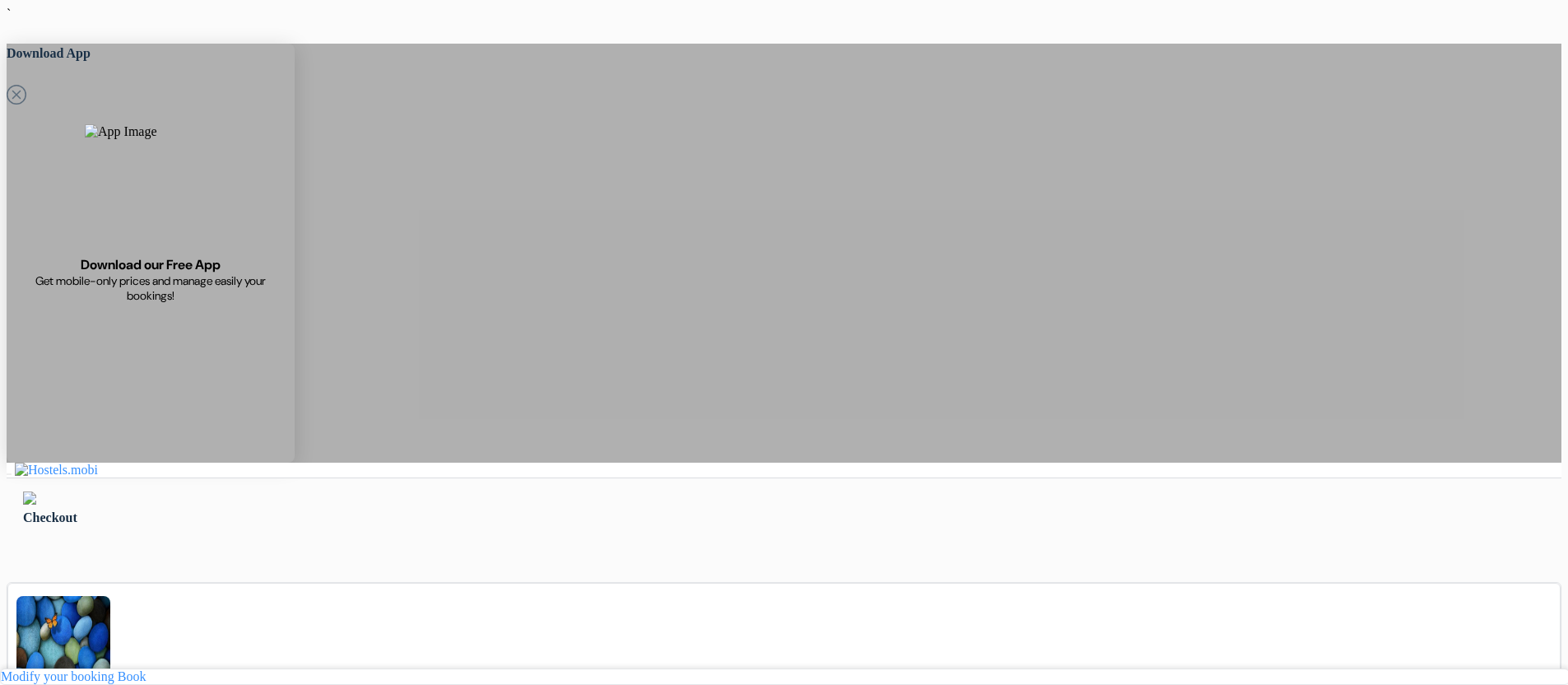
drag, startPoint x: 899, startPoint y: 125, endPoint x: 1046, endPoint y: 188, distance: 159.9
drag, startPoint x: 1052, startPoint y: 180, endPoint x: 928, endPoint y: 113, distance: 140.9
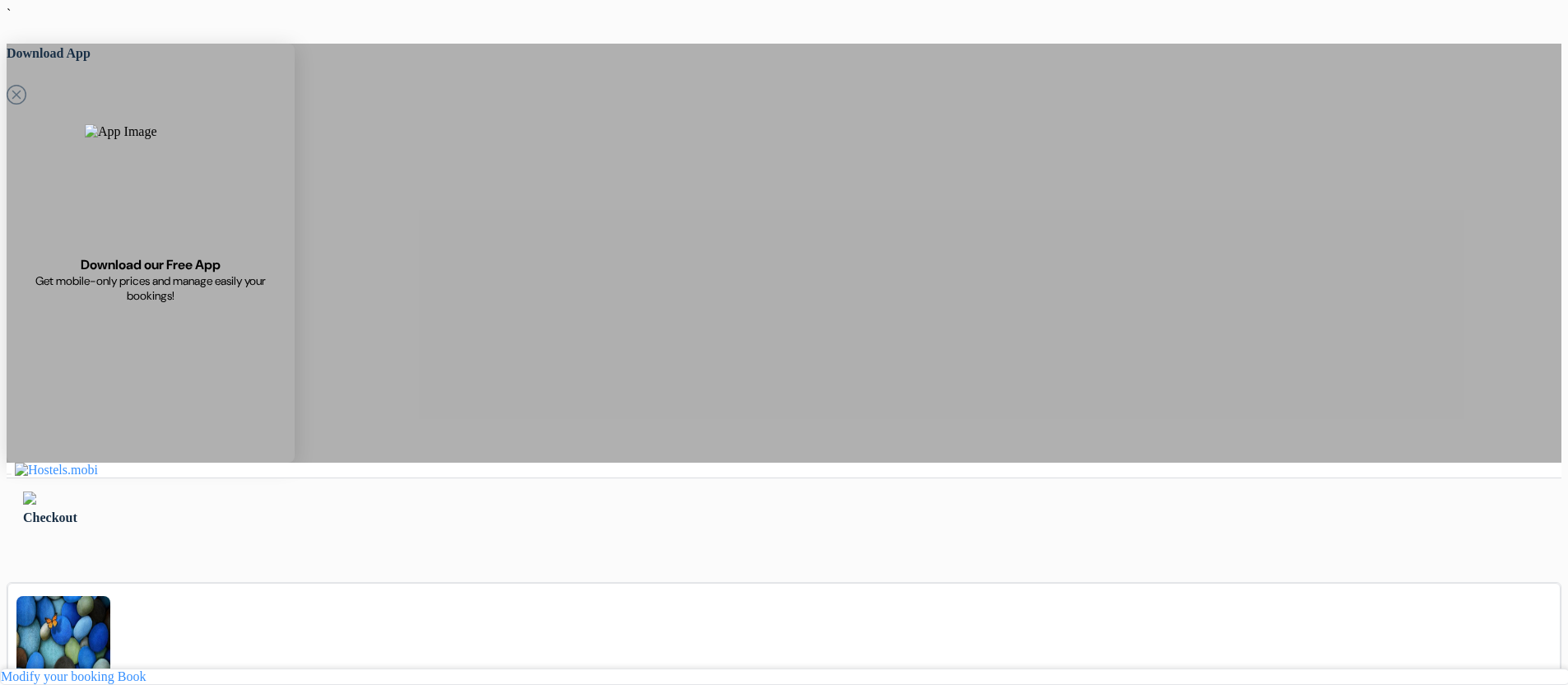
drag, startPoint x: 916, startPoint y: 126, endPoint x: 1056, endPoint y: 174, distance: 148.0
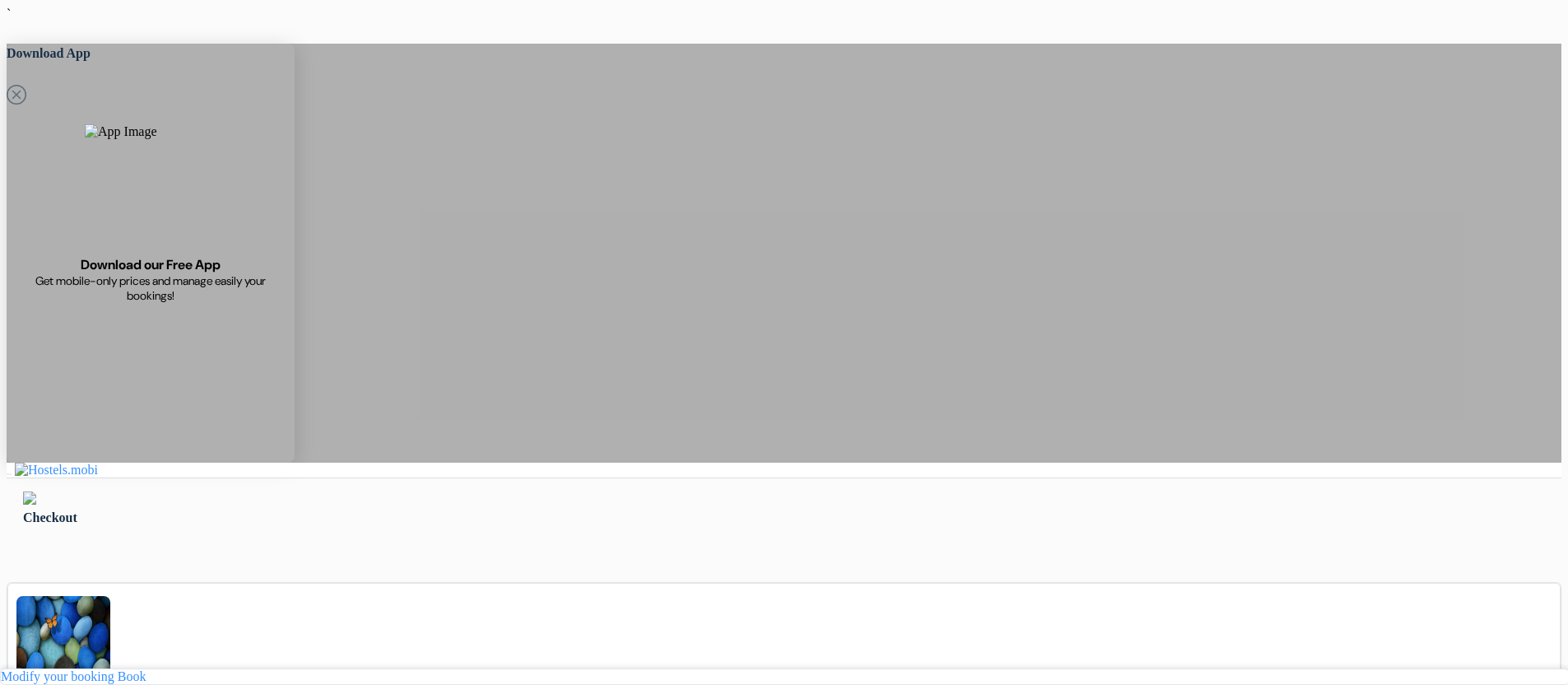
drag, startPoint x: 1056, startPoint y: 174, endPoint x: 924, endPoint y: 134, distance: 137.9
drag, startPoint x: 924, startPoint y: 134, endPoint x: 1060, endPoint y: 180, distance: 143.6
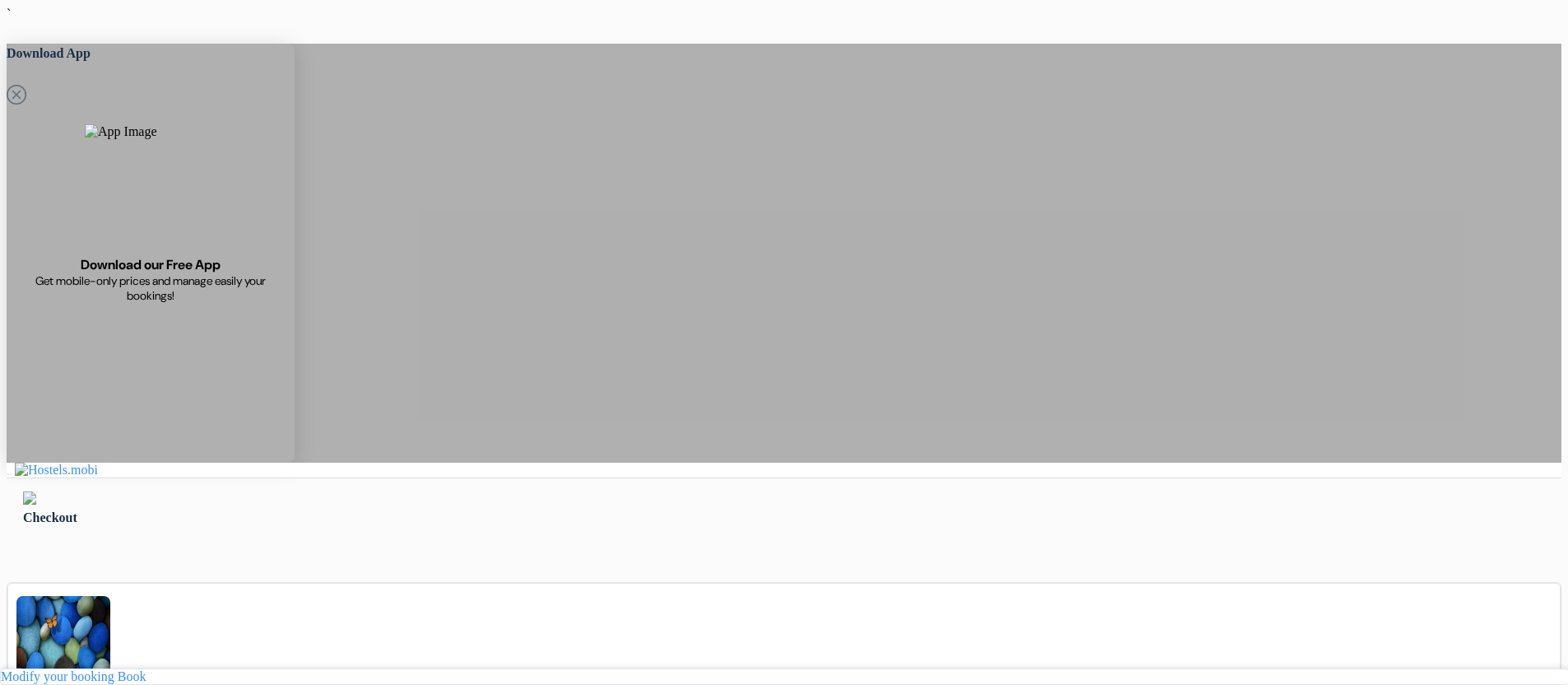
drag, startPoint x: 1060, startPoint y: 180, endPoint x: 907, endPoint y: 127, distance: 161.9
drag, startPoint x: 907, startPoint y: 127, endPoint x: 1085, endPoint y: 182, distance: 186.3
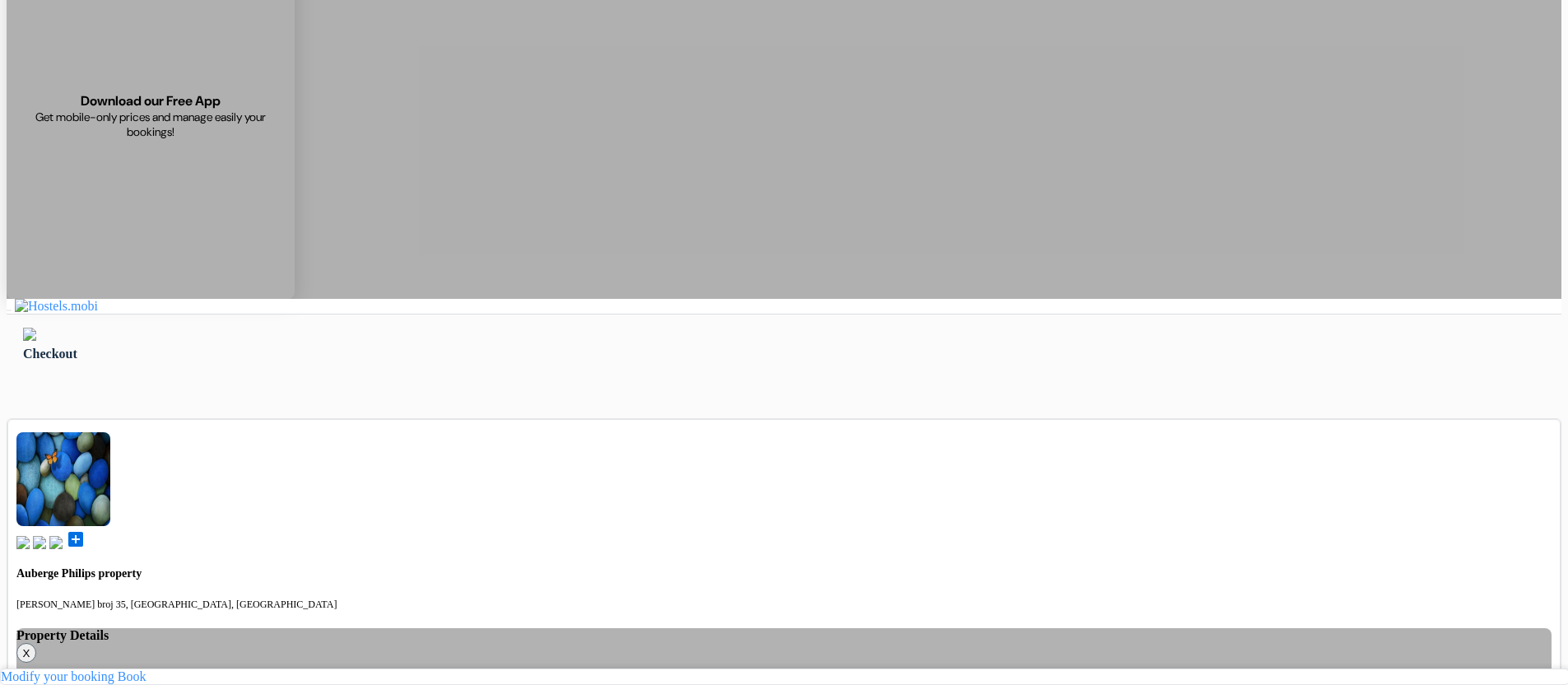
scroll to position [165, 0]
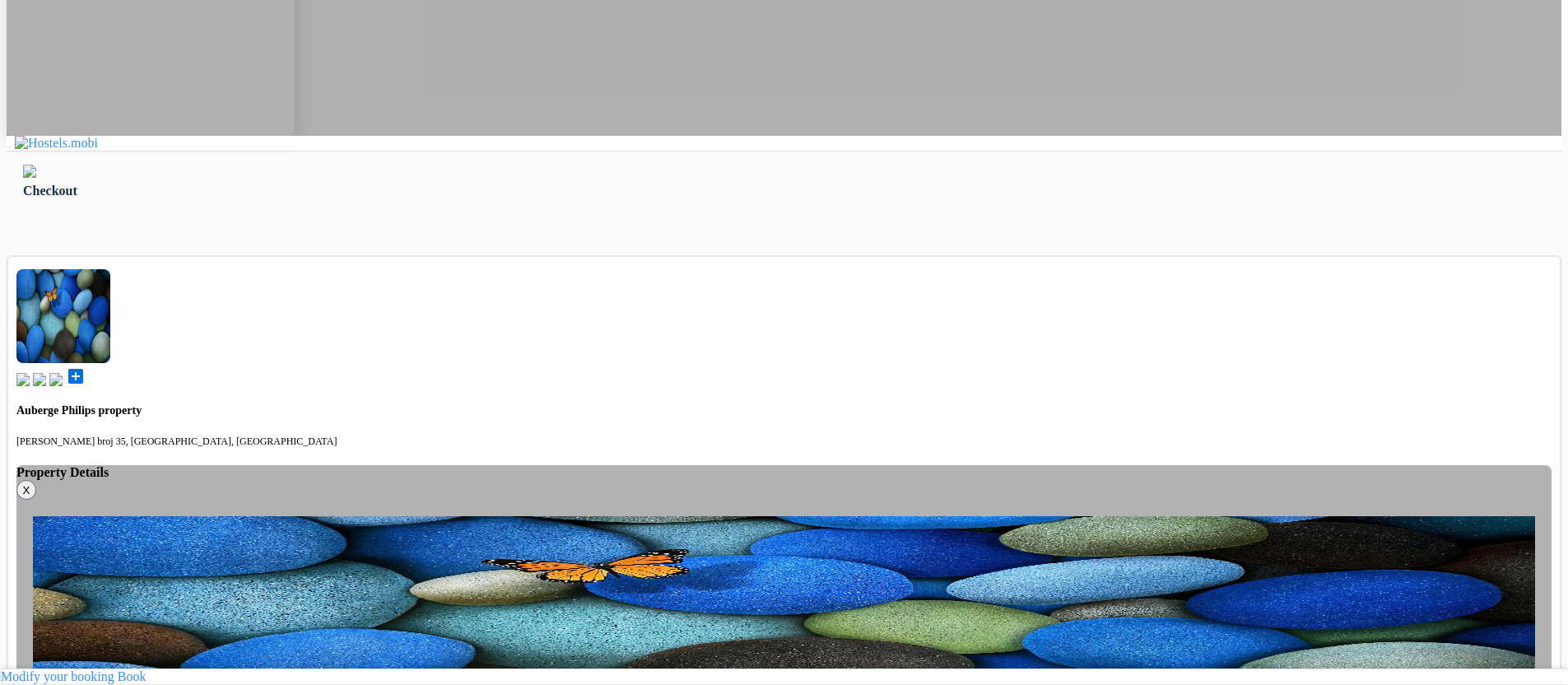
scroll to position [329, 0]
